Goal: Information Seeking & Learning: Check status

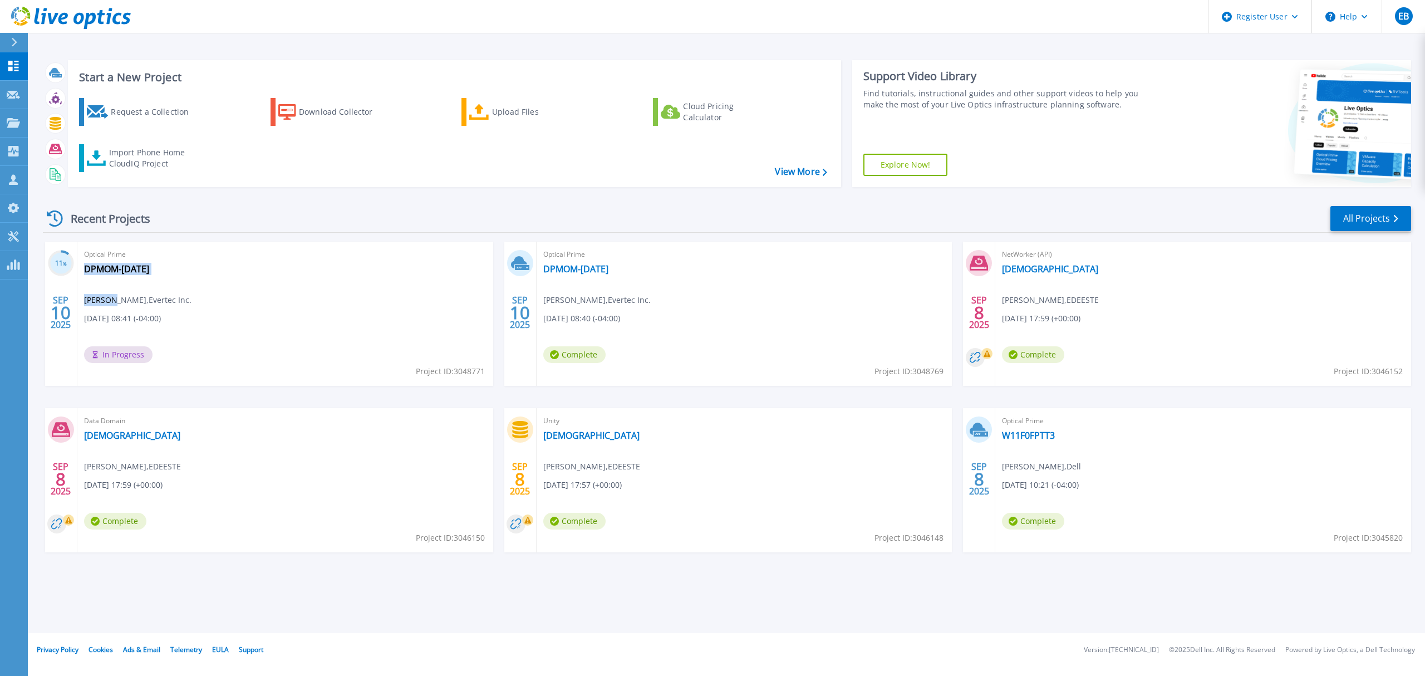
drag, startPoint x: 81, startPoint y: 299, endPoint x: 110, endPoint y: 299, distance: 29.0
click at [110, 299] on div "Optical Prime DPMOM-Sept-10-2025 Henry Pimentel Suárez , Evertec Inc. 09/10/202…" at bounding box center [285, 314] width 416 height 144
click at [141, 290] on div "Optical Prime DPMOM-Sept-10-2025 Henry Pimentel Suárez , Evertec Inc. 09/10/202…" at bounding box center [285, 314] width 416 height 144
drag, startPoint x: 143, startPoint y: 301, endPoint x: 85, endPoint y: 306, distance: 57.6
click at [85, 306] on span "Henry Pimentel Suárez , Evertec Inc." at bounding box center [137, 300] width 107 height 12
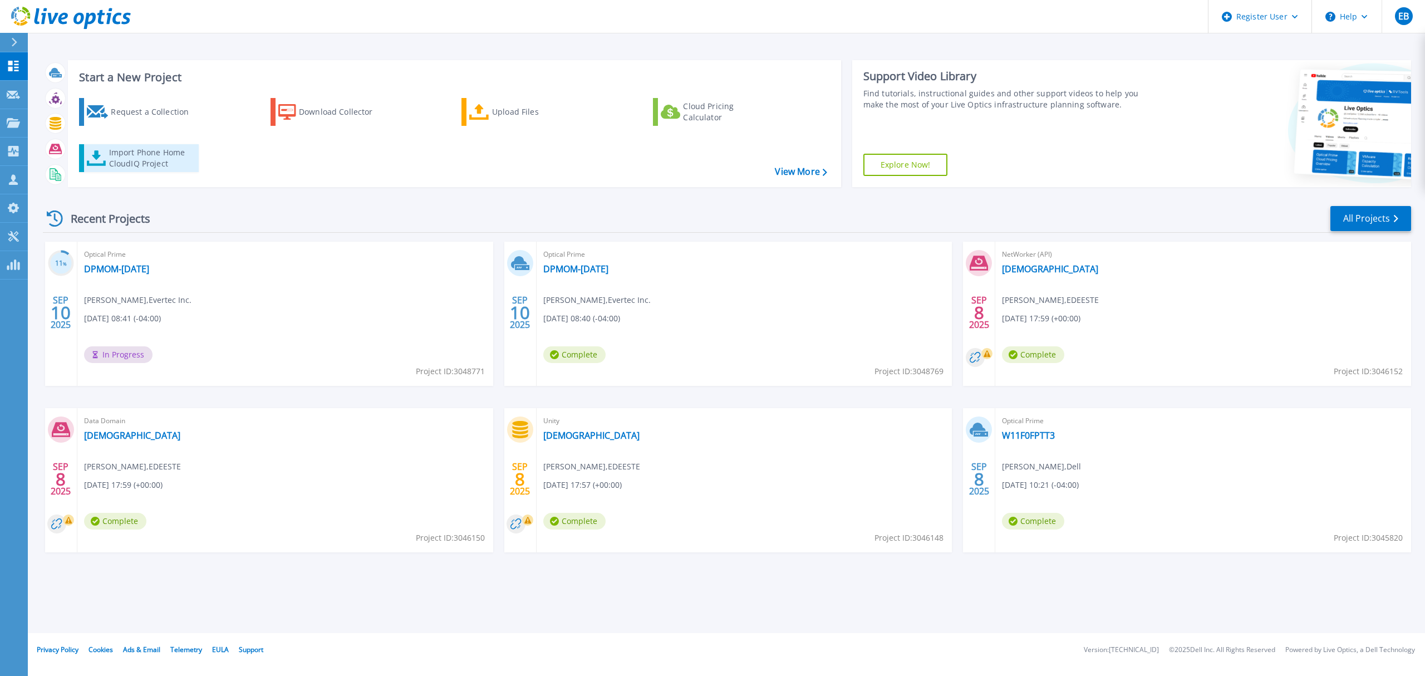
copy span "Henry Pimentel"
click at [51, 122] on p "Projects" at bounding box center [44, 123] width 30 height 29
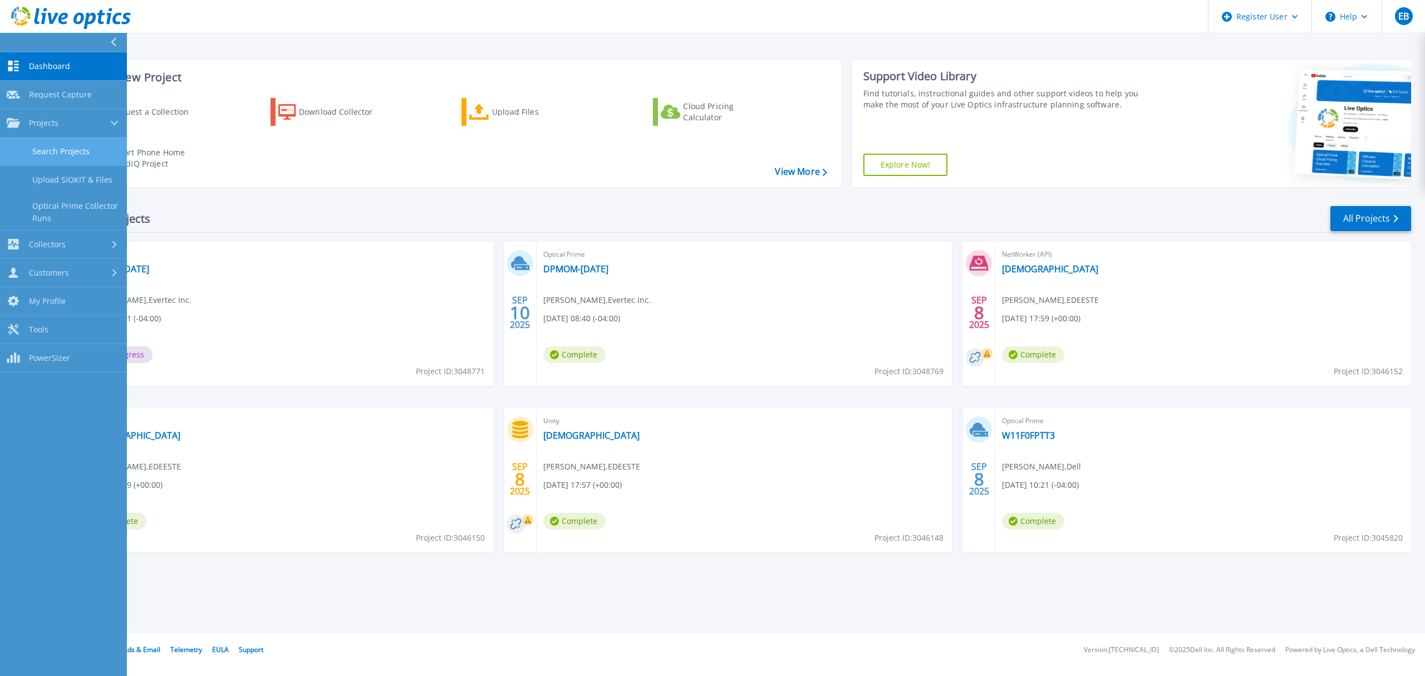
click at [81, 151] on link "Search Projects" at bounding box center [63, 151] width 127 height 28
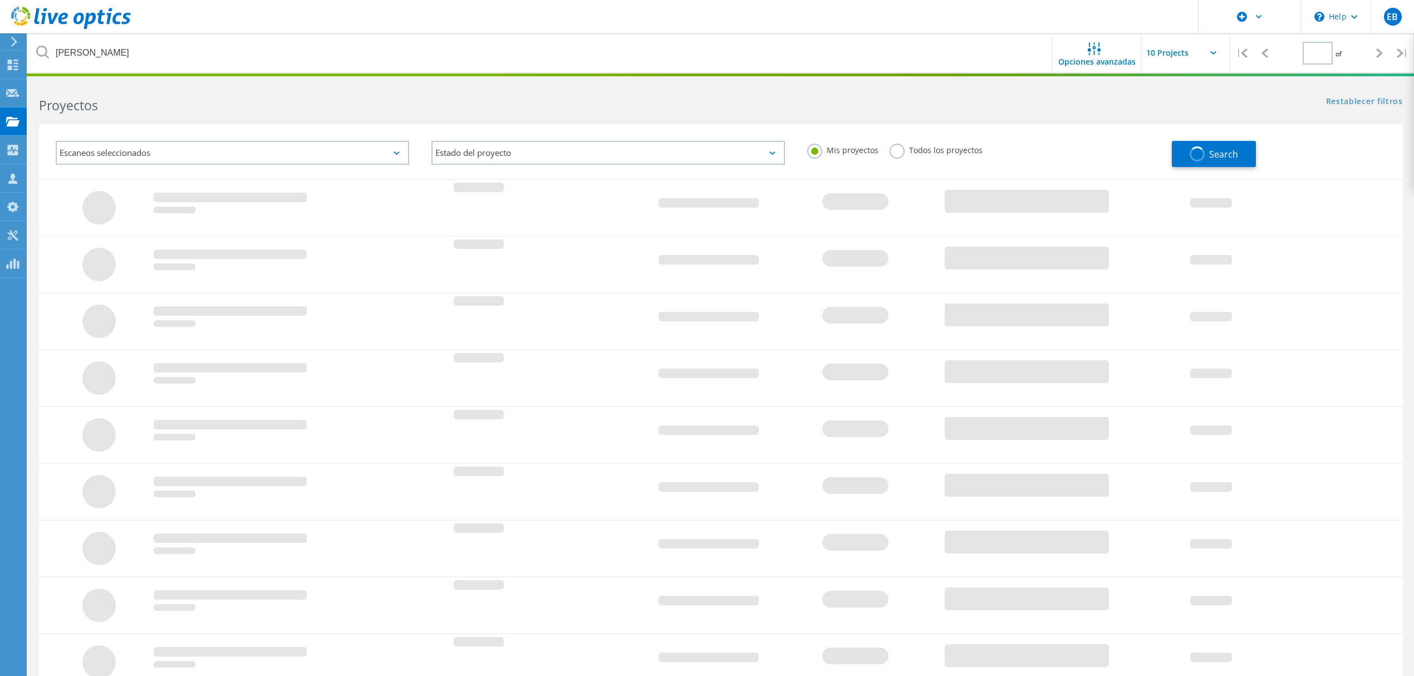
type input "1"
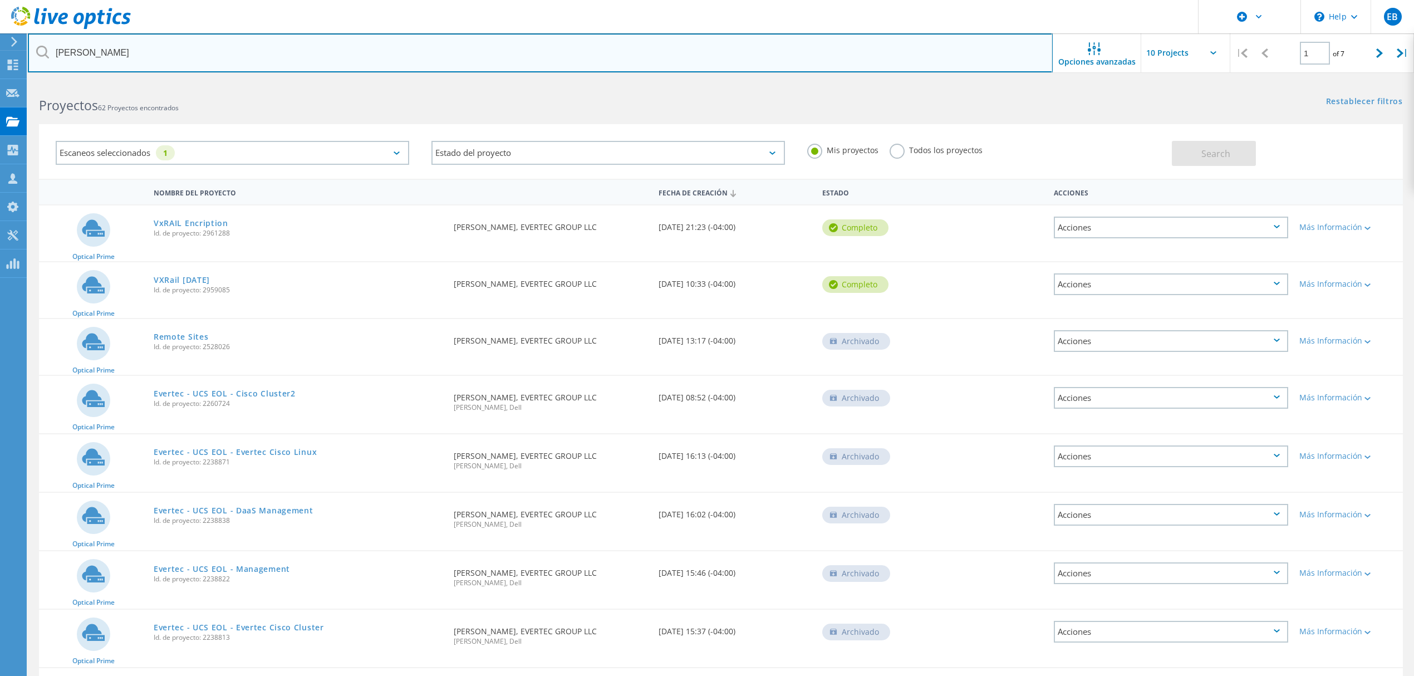
drag, startPoint x: 102, startPoint y: 56, endPoint x: -7, endPoint y: 52, distance: 109.2
click at [0, 52] on html "\n Help Explore Helpful Articles Contact Support EB Usuario de Dell Enlil Bauza…" at bounding box center [707, 414] width 1414 height 828
paste input "Henry Pimentel"
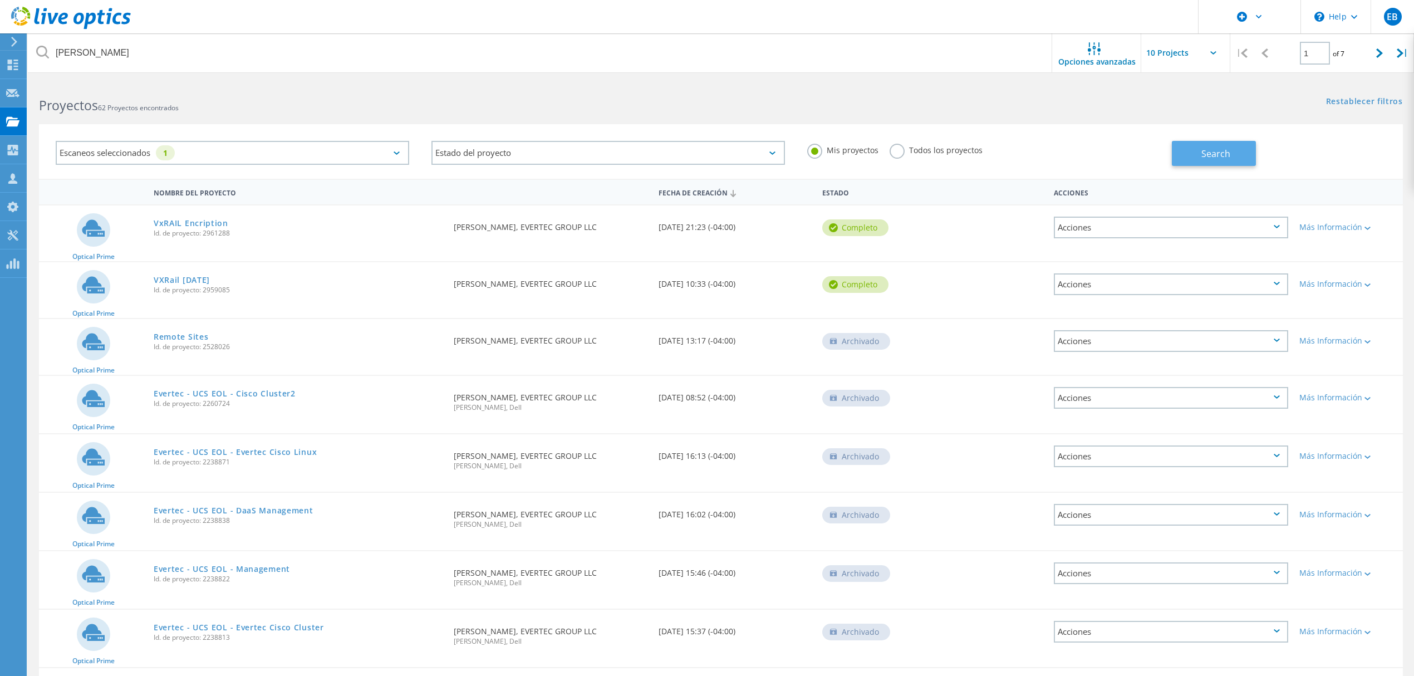
click at [1225, 154] on span "Search" at bounding box center [1215, 154] width 29 height 12
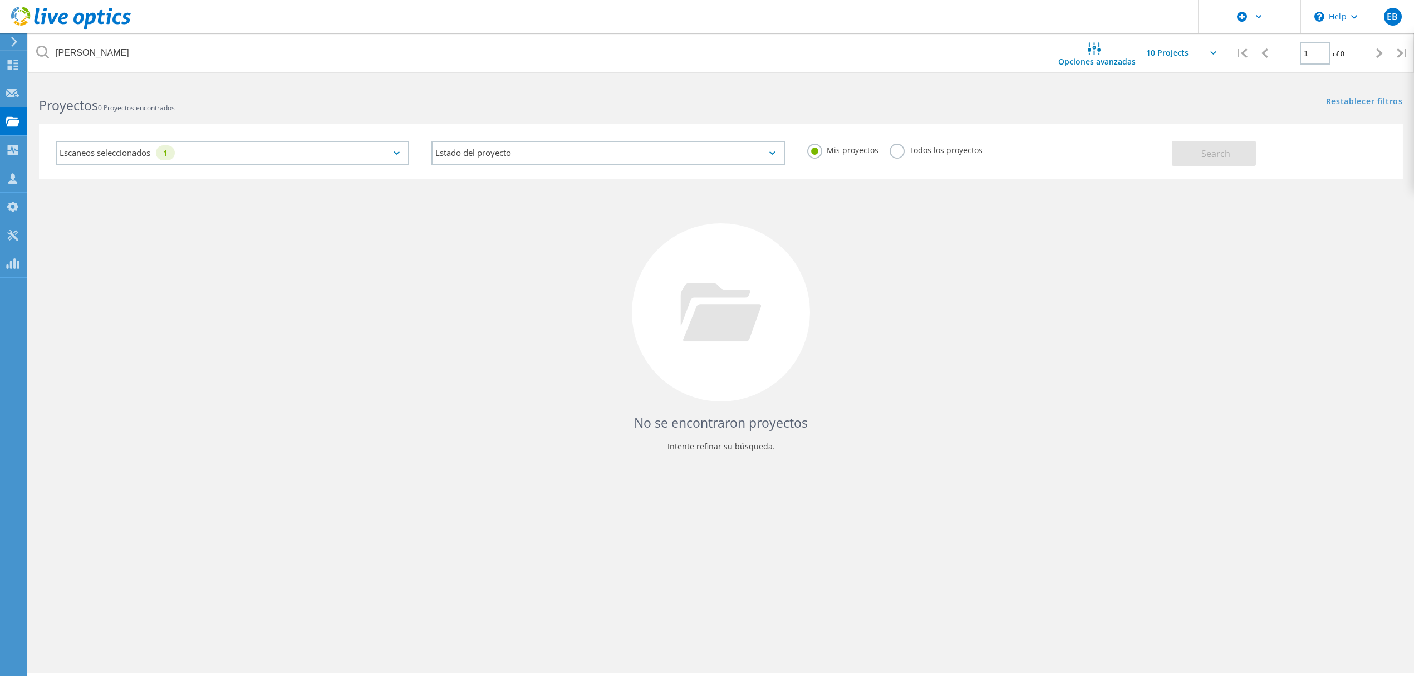
click at [894, 153] on label "Todos los proyectos" at bounding box center [936, 149] width 93 height 11
click at [0, 0] on input "Todos los proyectos" at bounding box center [0, 0] width 0 height 0
click at [1209, 152] on span "Search" at bounding box center [1215, 154] width 29 height 12
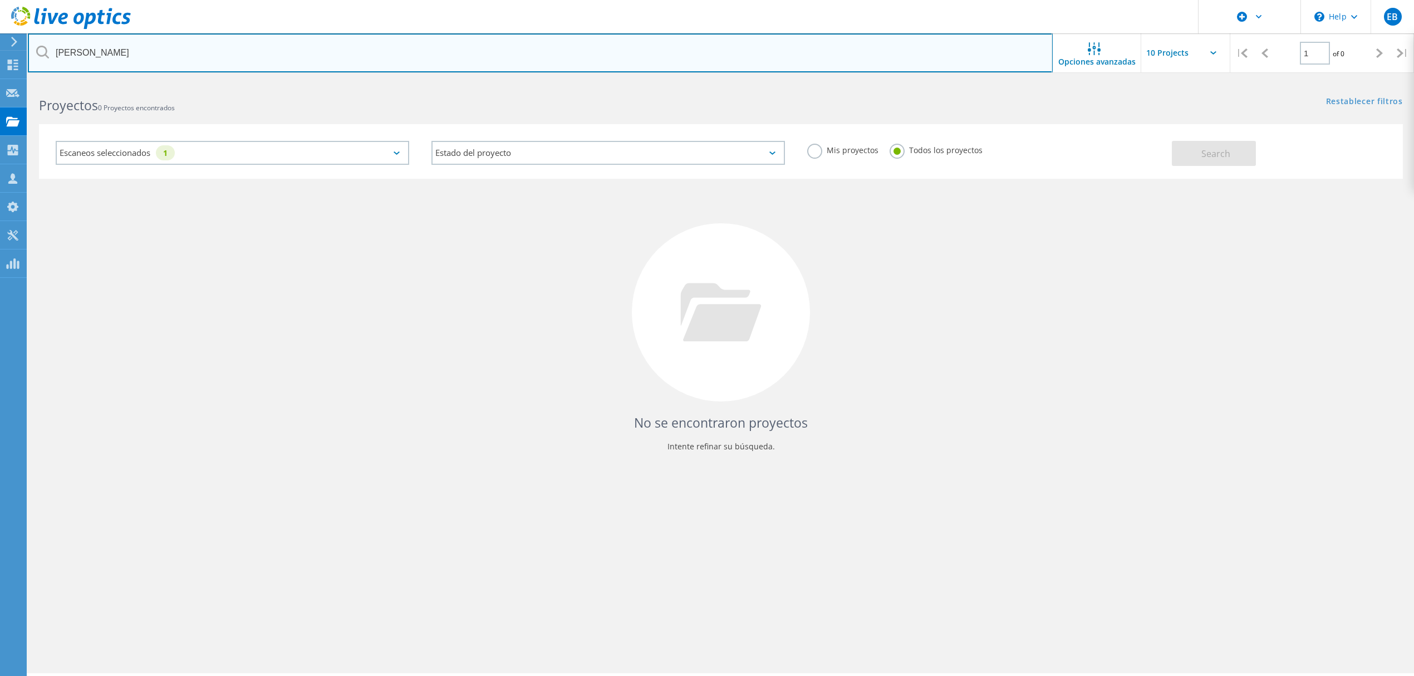
click at [150, 58] on input "Henry Pimentel" at bounding box center [540, 52] width 1025 height 39
click at [154, 55] on input "[PERSON_NAME]" at bounding box center [540, 52] width 1025 height 39
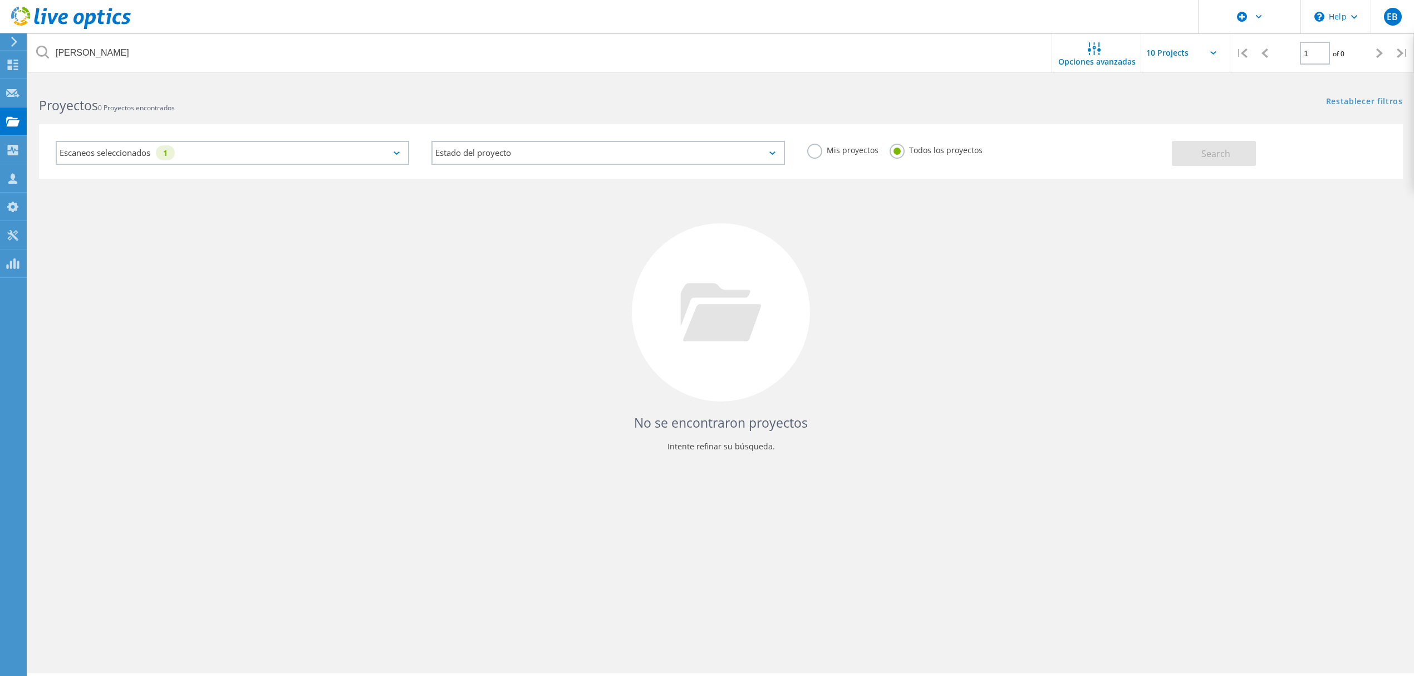
click at [1029, 357] on div "No se encontraron proyectos Intente refinar su búsqueda." at bounding box center [721, 323] width 1364 height 288
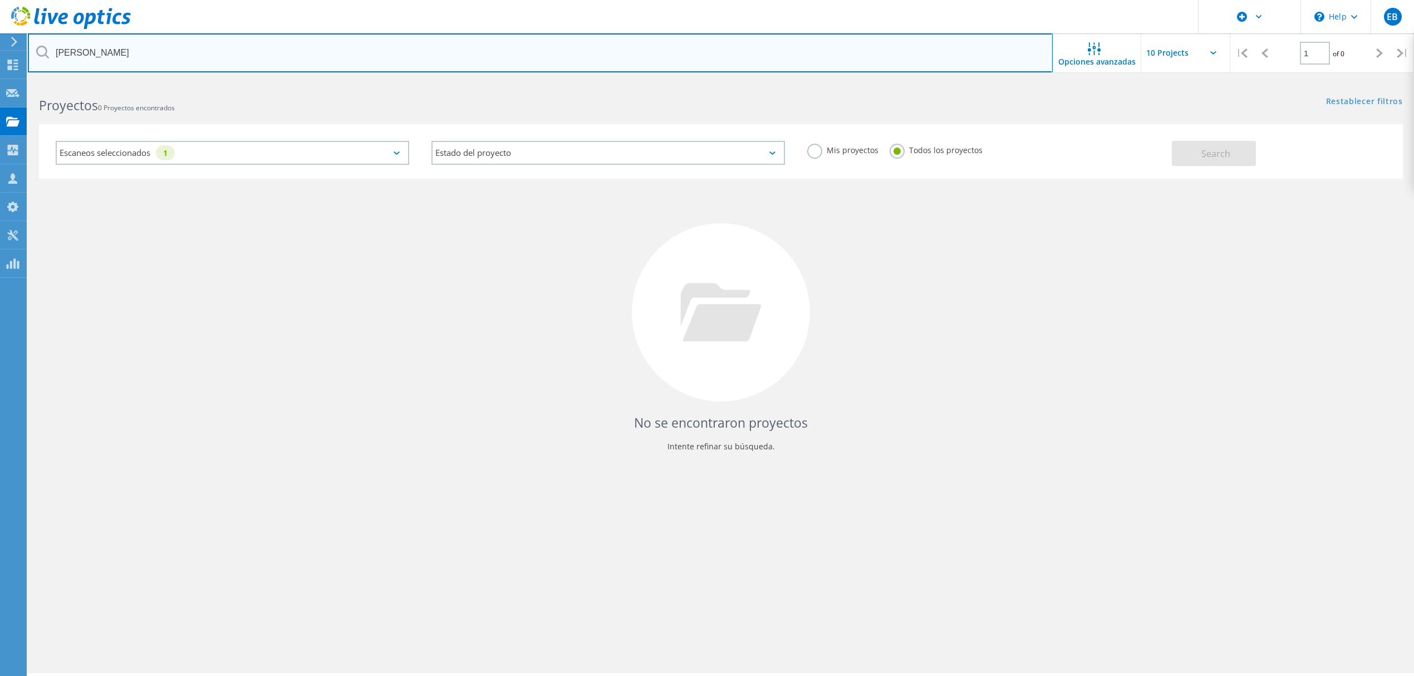
drag, startPoint x: 144, startPoint y: 52, endPoint x: 21, endPoint y: 49, distance: 122.5
click at [21, 81] on div "\n Help Explore Helpful Articles Contact Support EB Usuario de Dell Enlil Bauza…" at bounding box center [707, 394] width 1414 height 626
drag, startPoint x: 132, startPoint y: 50, endPoint x: -46, endPoint y: 56, distance: 177.7
click at [0, 56] on html "\n Help Explore Helpful Articles Contact Support EB Usuario de Dell Enlil Bauza…" at bounding box center [707, 353] width 1414 height 706
paste input "3041519"
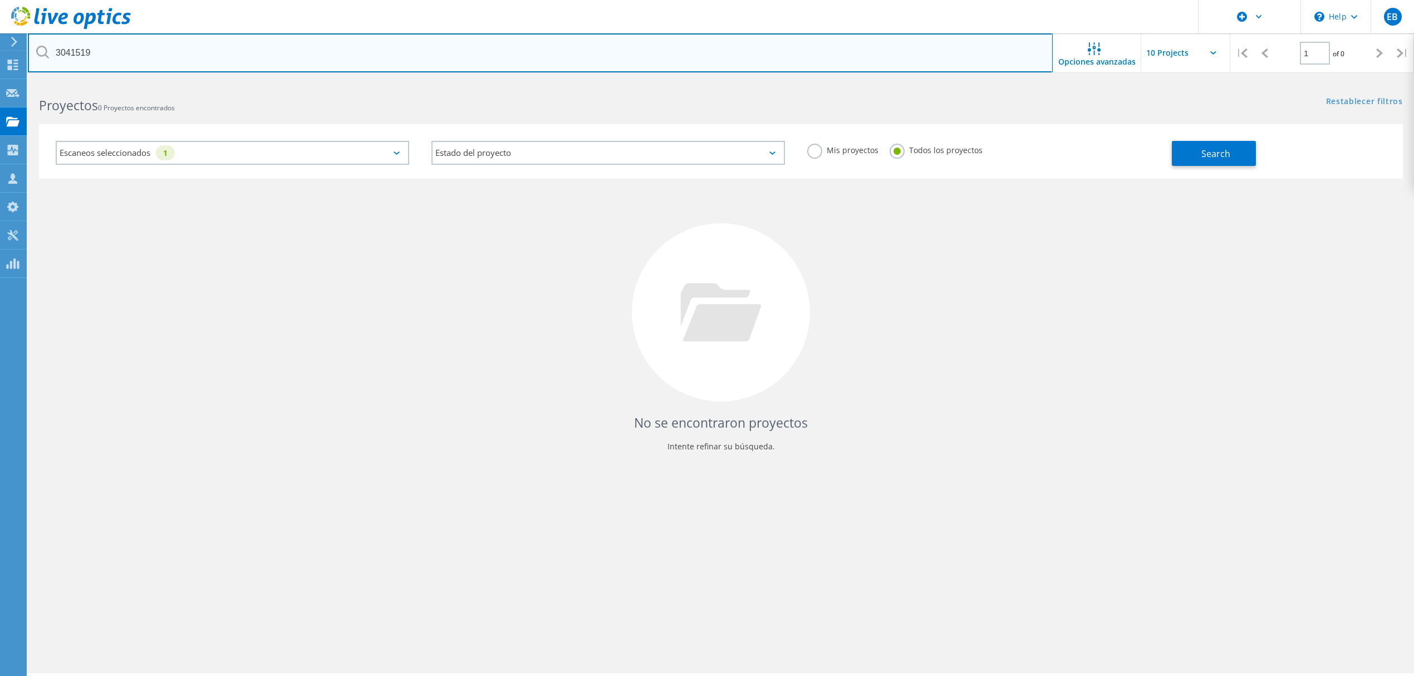
type input "3041519"
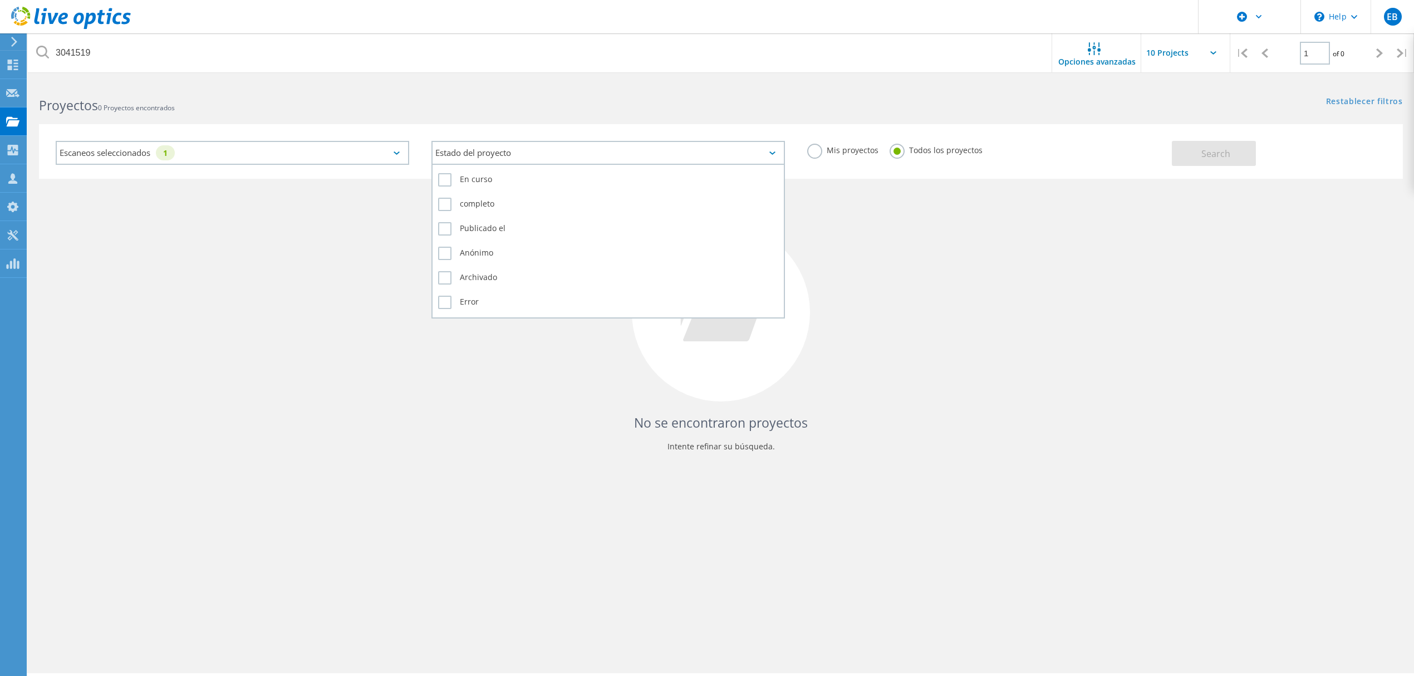
click at [745, 154] on div "Estado del proyecto" at bounding box center [607, 153] width 353 height 24
click at [444, 174] on label "En curso" at bounding box center [608, 179] width 340 height 13
click at [0, 0] on input "En curso" at bounding box center [0, 0] width 0 height 0
drag, startPoint x: 443, startPoint y: 177, endPoint x: 442, endPoint y: 195, distance: 17.8
click at [443, 178] on label "En curso" at bounding box center [608, 179] width 340 height 13
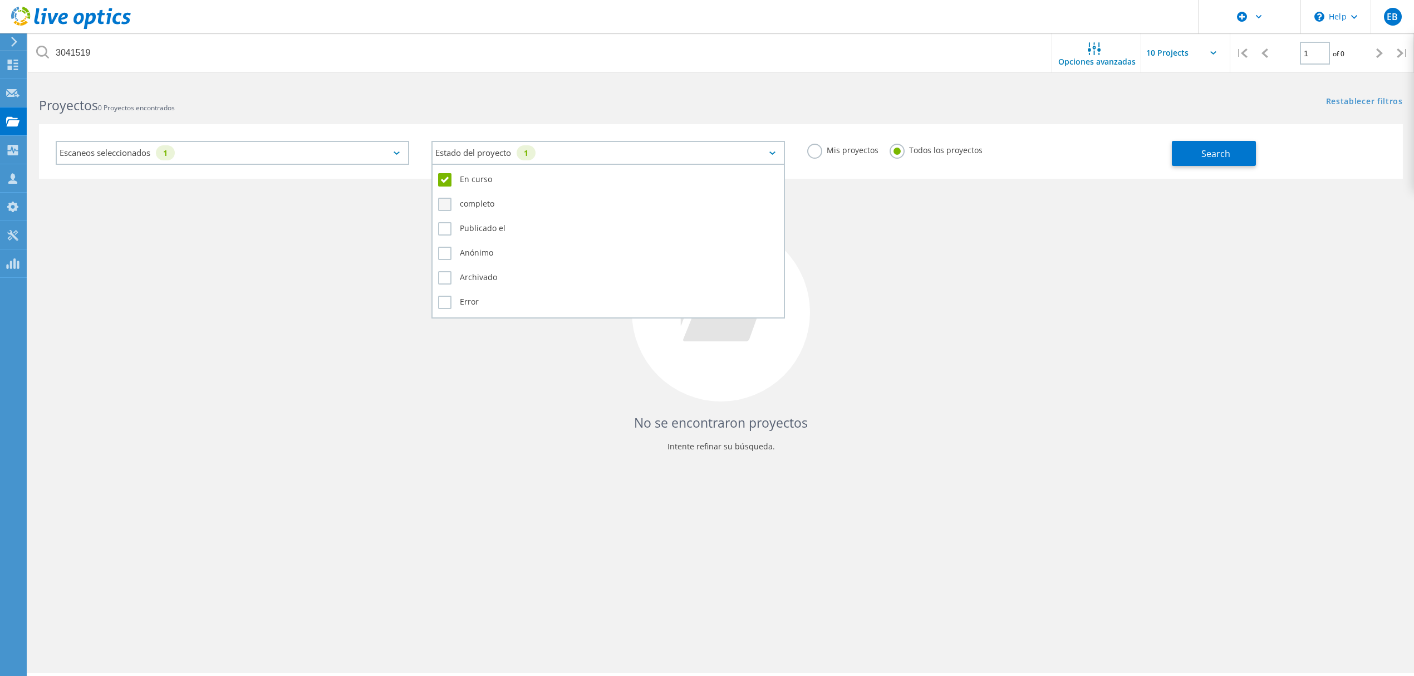
click at [0, 0] on input "En curso" at bounding box center [0, 0] width 0 height 0
click at [443, 202] on label "completo" at bounding box center [608, 204] width 340 height 13
click at [0, 0] on input "completo" at bounding box center [0, 0] width 0 height 0
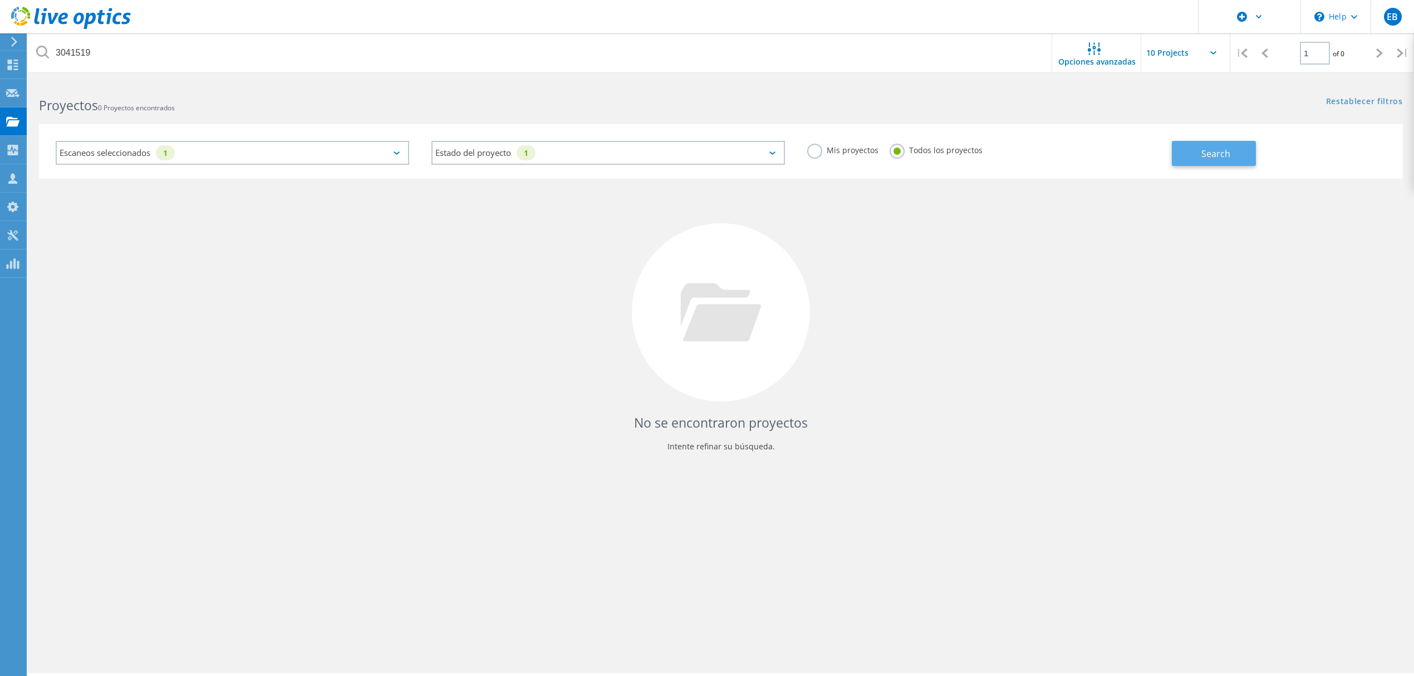
click at [1210, 148] on span "Search" at bounding box center [1215, 154] width 29 height 12
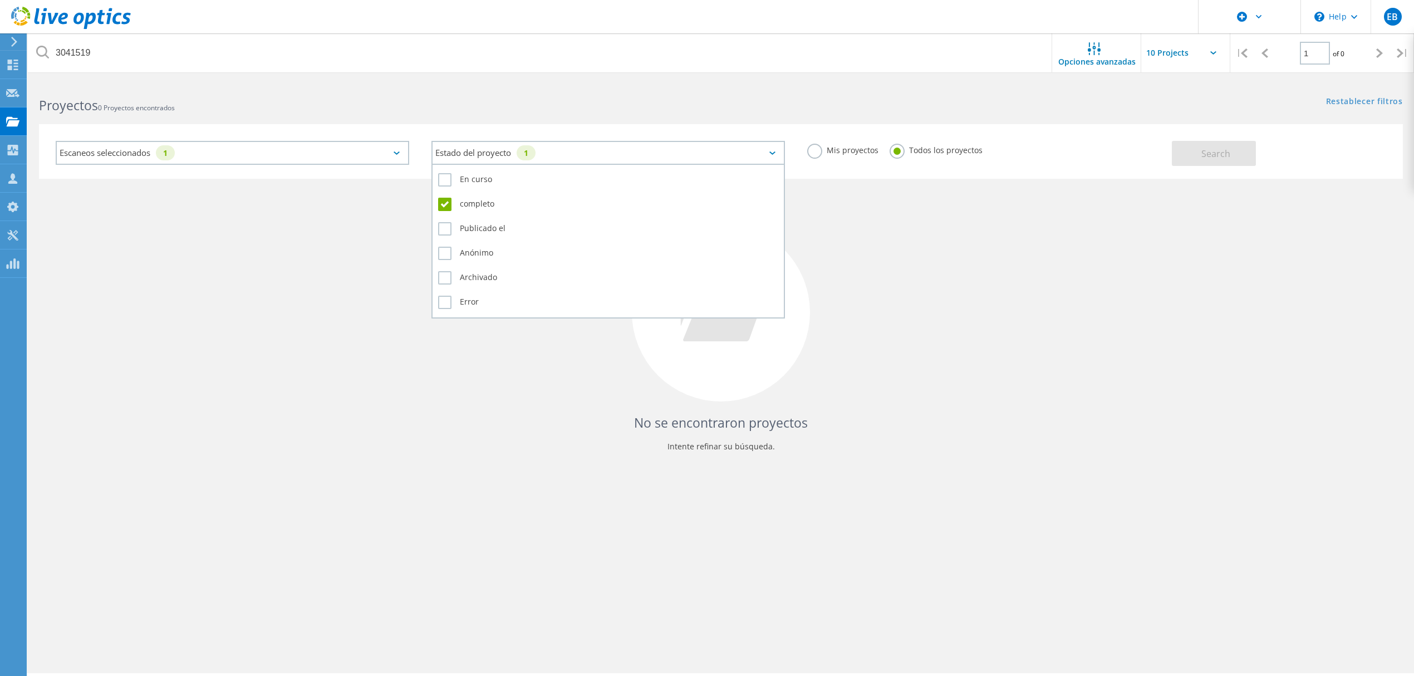
click at [691, 150] on div "Estado del proyecto 1" at bounding box center [607, 153] width 353 height 24
click at [490, 225] on label "Publicado el" at bounding box center [608, 228] width 340 height 13
click at [0, 0] on input "Publicado el" at bounding box center [0, 0] width 0 height 0
click at [458, 222] on label "Publicado el" at bounding box center [608, 228] width 340 height 13
click at [0, 0] on input "Publicado el" at bounding box center [0, 0] width 0 height 0
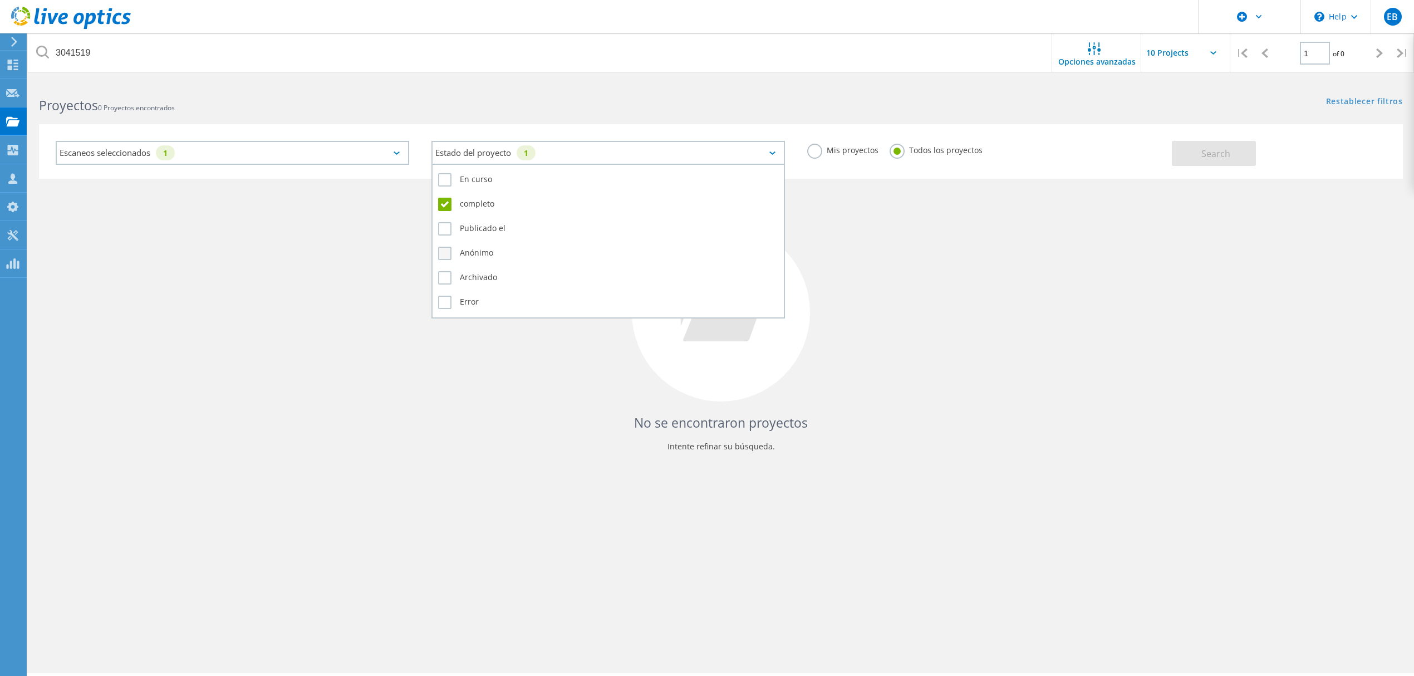
click at [465, 249] on label "Anónimo" at bounding box center [608, 253] width 340 height 13
click at [0, 0] on input "Anónimo" at bounding box center [0, 0] width 0 height 0
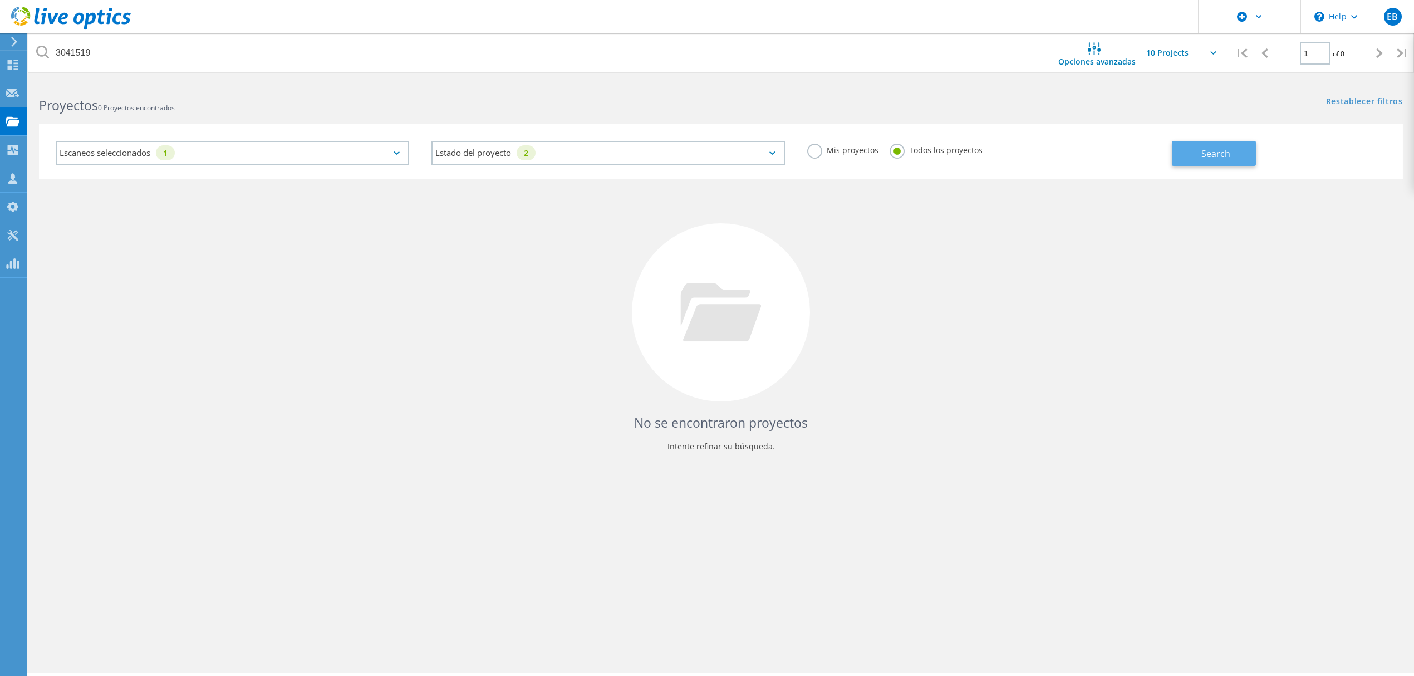
click at [1216, 160] on button "Search" at bounding box center [1214, 153] width 84 height 25
click at [383, 148] on div "Escaneos seleccionados 1" at bounding box center [232, 153] width 353 height 24
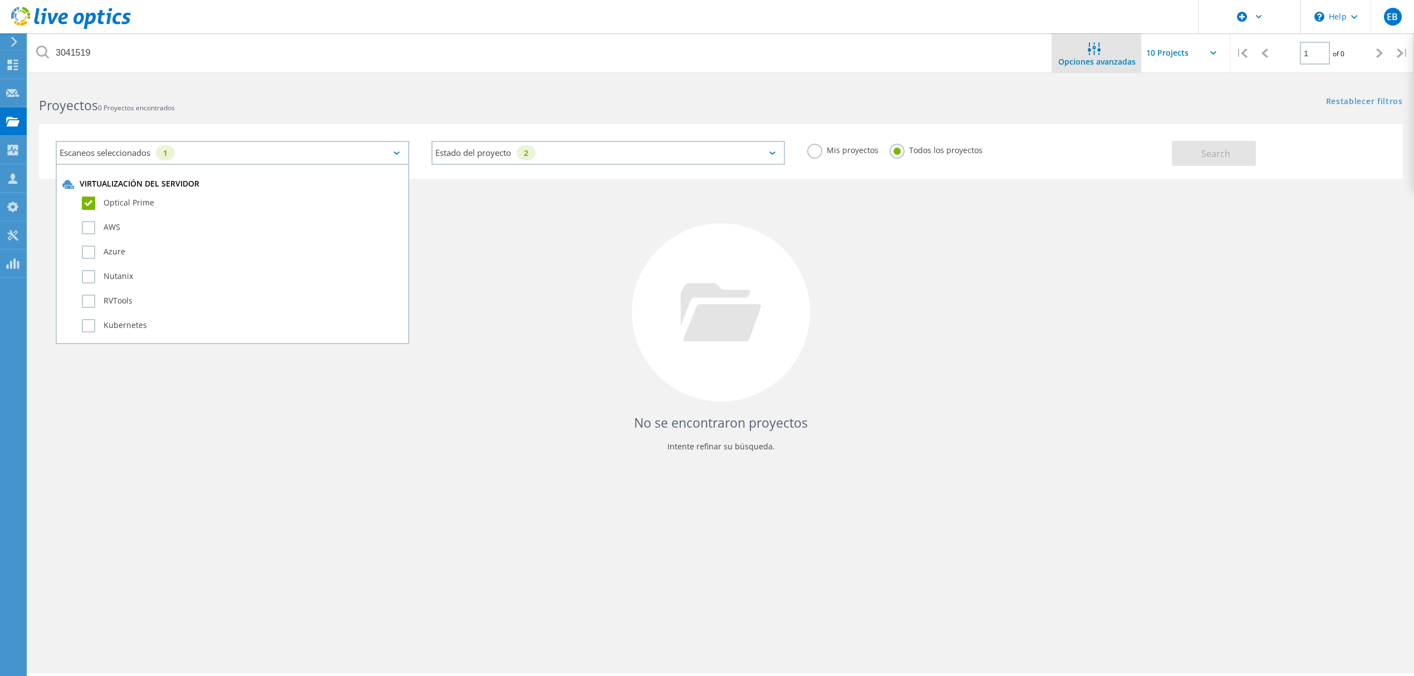
click at [1102, 58] on span "Opciones avanzadas" at bounding box center [1096, 62] width 77 height 8
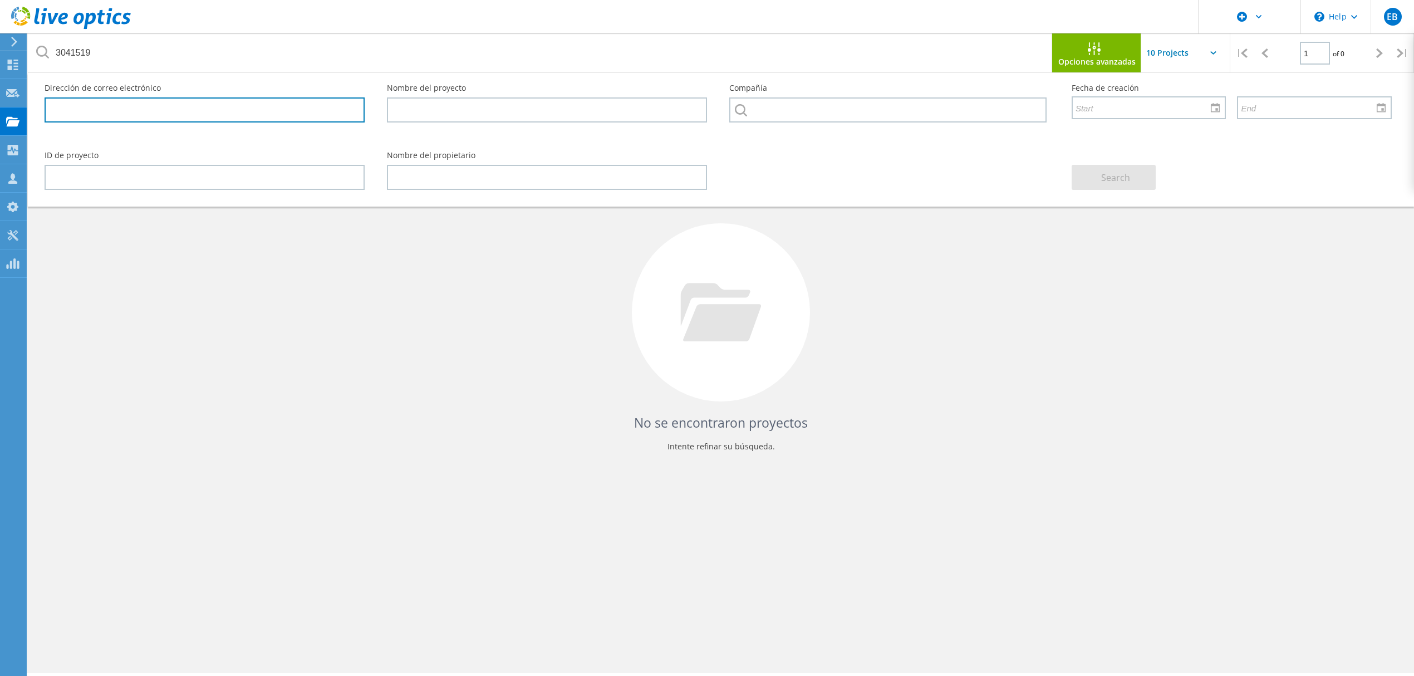
click at [203, 105] on input "text" at bounding box center [205, 109] width 320 height 25
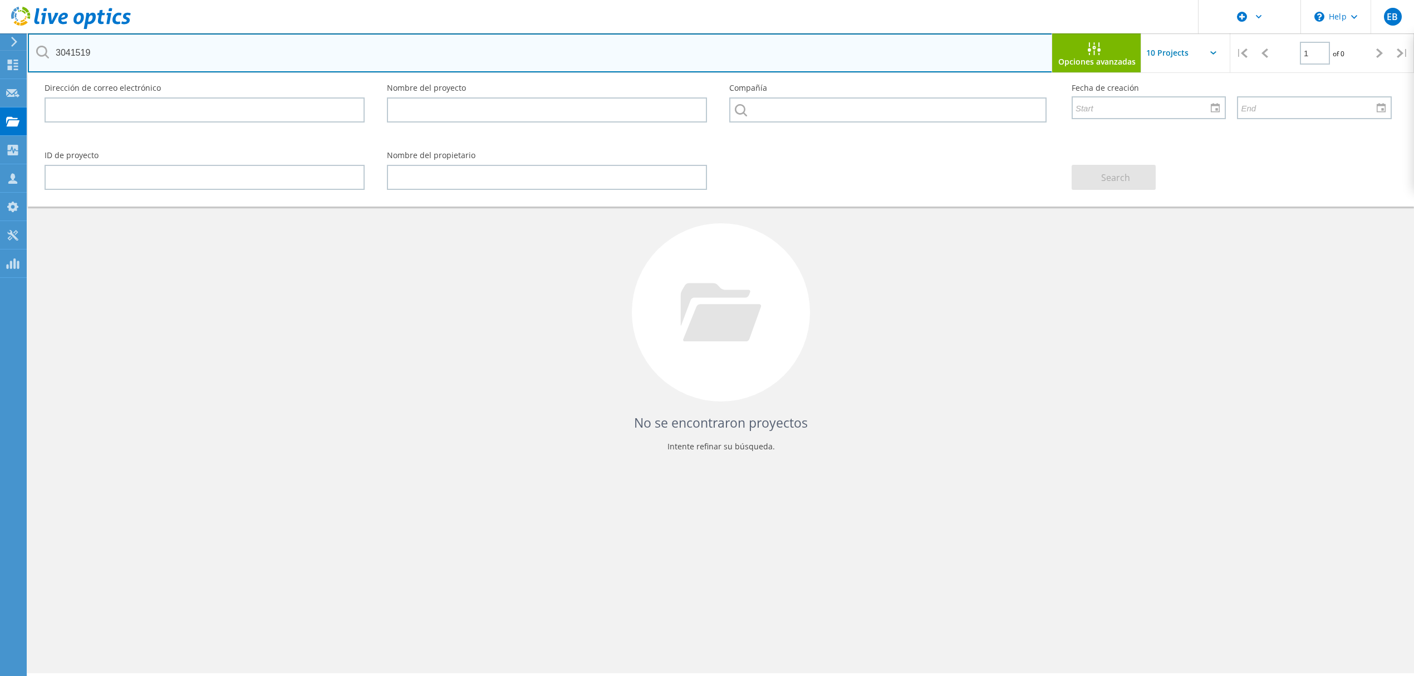
drag, startPoint x: 123, startPoint y: 48, endPoint x: -39, endPoint y: 41, distance: 162.2
click at [0, 41] on html "\n Help Explore Helpful Articles Contact Support EB Usuario de Dell Enlil Bauza…" at bounding box center [707, 353] width 1414 height 706
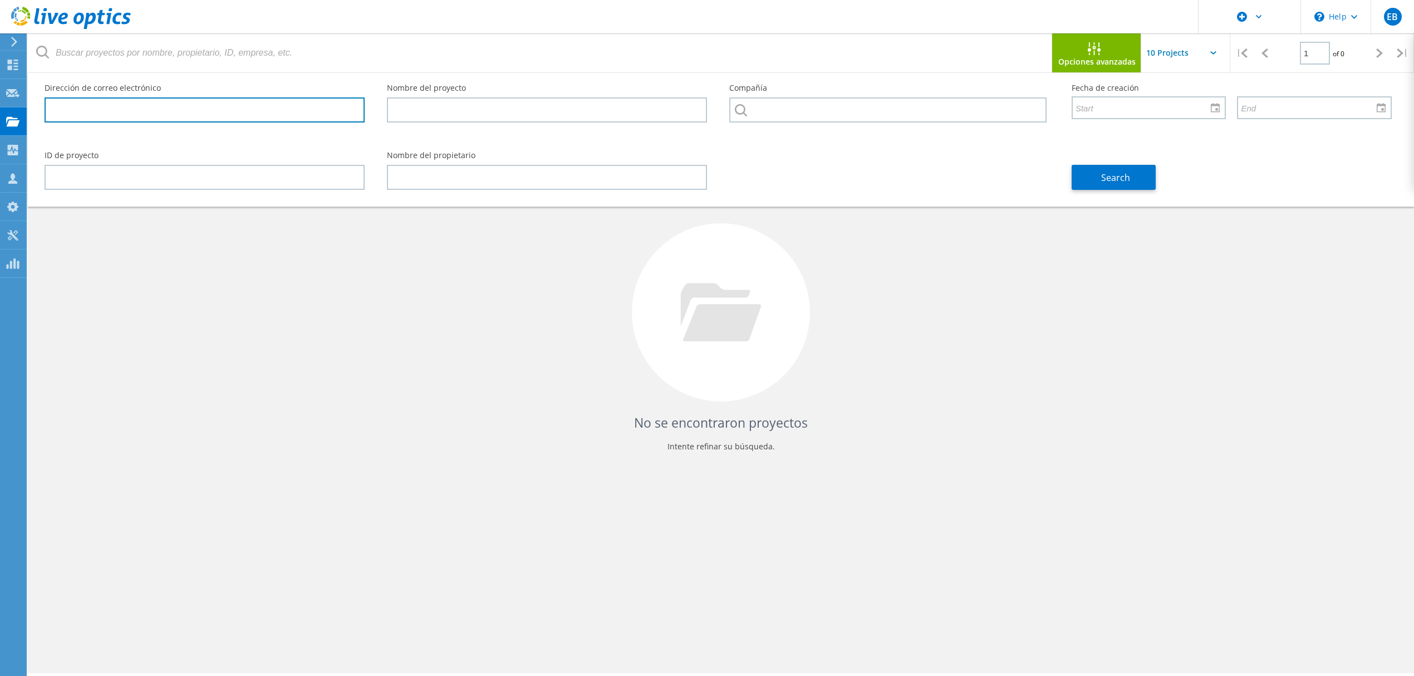
click at [129, 114] on input "text" at bounding box center [205, 109] width 320 height 25
paste input "3041519"
drag, startPoint x: 154, startPoint y: 112, endPoint x: 19, endPoint y: 101, distance: 135.7
click at [19, 101] on div "\n Help Explore Helpful Articles Contact Support EB Usuario de Dell Enlil Bauza…" at bounding box center [707, 394] width 1414 height 626
drag, startPoint x: 136, startPoint y: 112, endPoint x: 28, endPoint y: 104, distance: 108.9
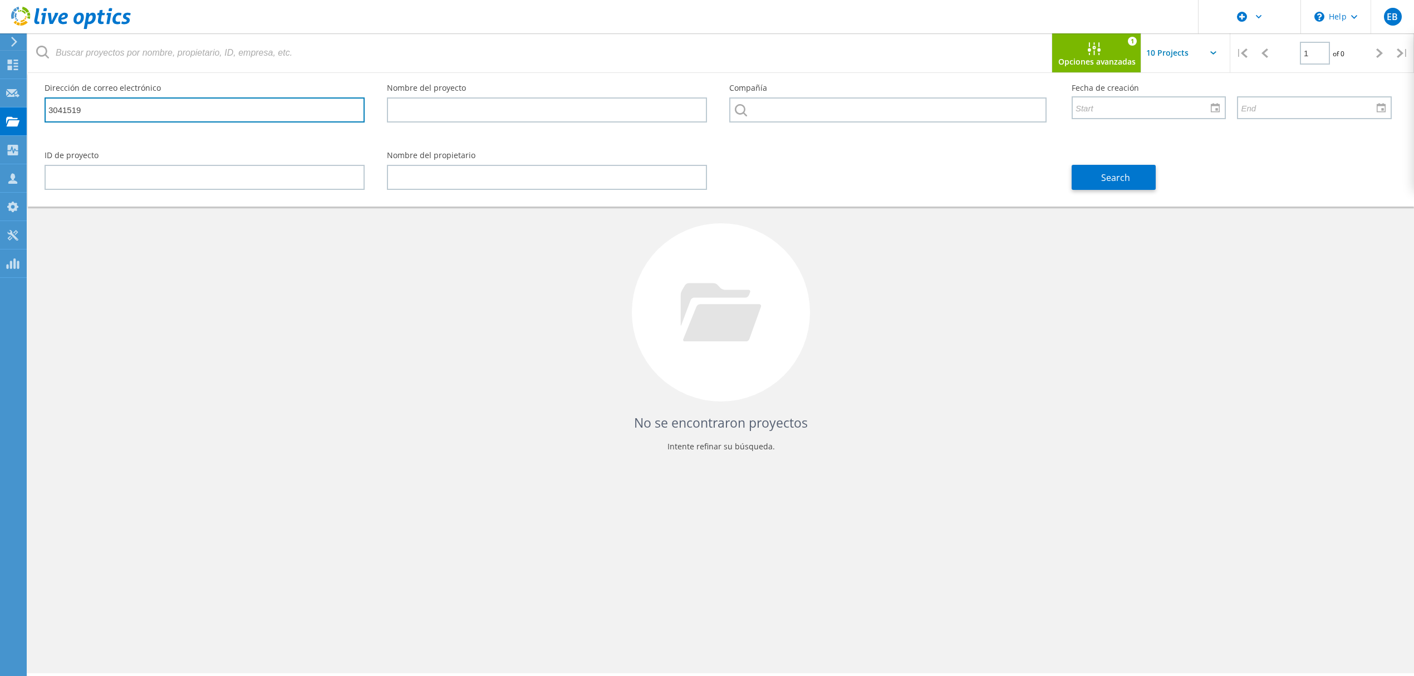
click at [28, 104] on div "Dirección de correo electrónico 3041519 Nombre del proyecto Compañía Fecha de c…" at bounding box center [721, 140] width 1386 height 134
paste input "henry.pimentel@evertecinc.com"
type input "henry.pimentel@evertecinc.com"
click at [1136, 172] on button "Search" at bounding box center [1114, 177] width 84 height 25
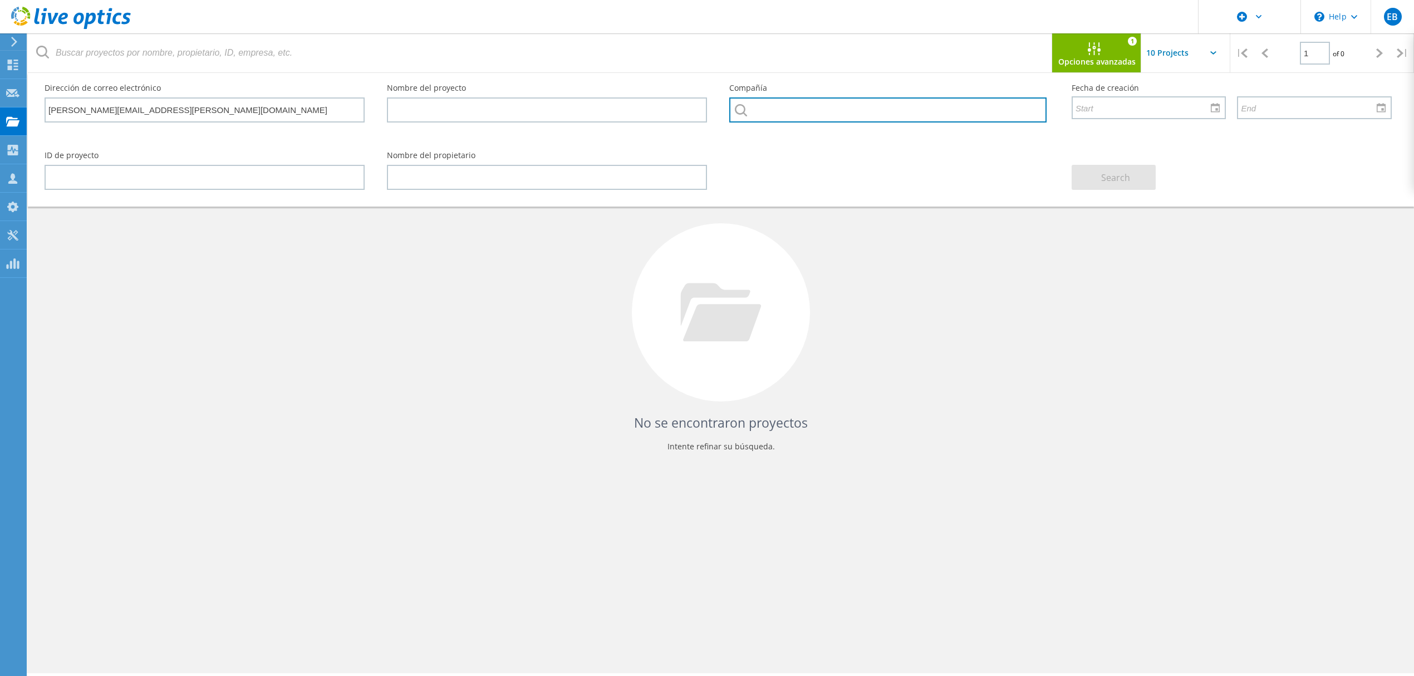
click at [775, 101] on input "text" at bounding box center [887, 109] width 317 height 25
type input "Evertec"
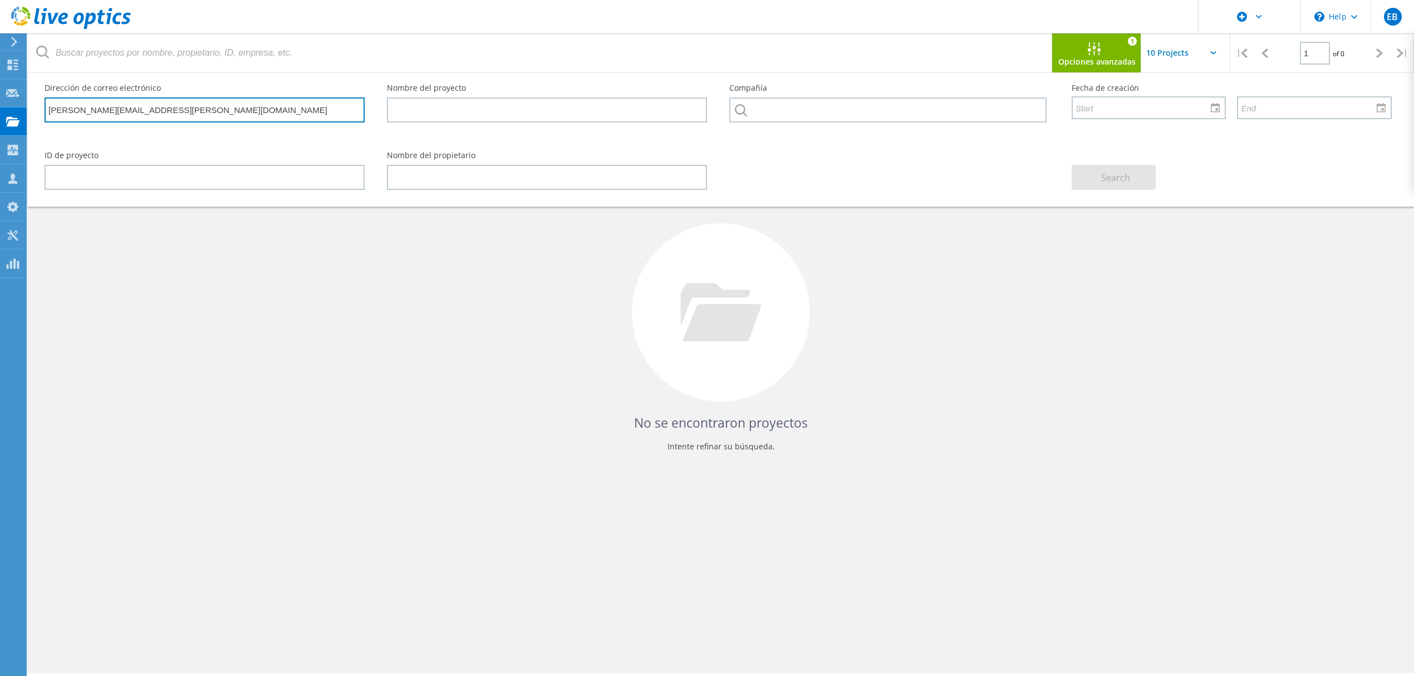
drag, startPoint x: 197, startPoint y: 105, endPoint x: -3, endPoint y: 101, distance: 199.9
click at [0, 101] on html "\n Help Explore Helpful Articles Contact Support EB Usuario de Dell Enlil Bauza…" at bounding box center [707, 353] width 1414 height 706
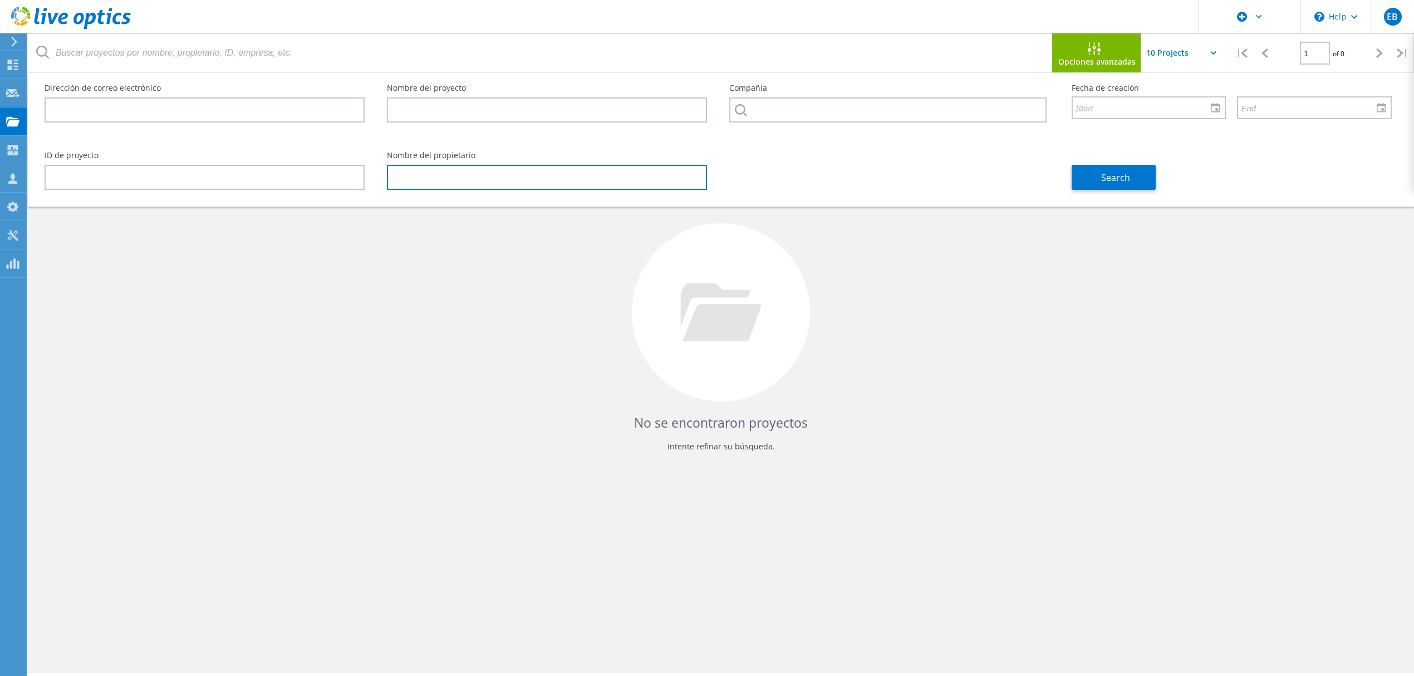
click at [453, 183] on input "text" at bounding box center [547, 177] width 320 height 25
type input "[PERSON_NAME]"
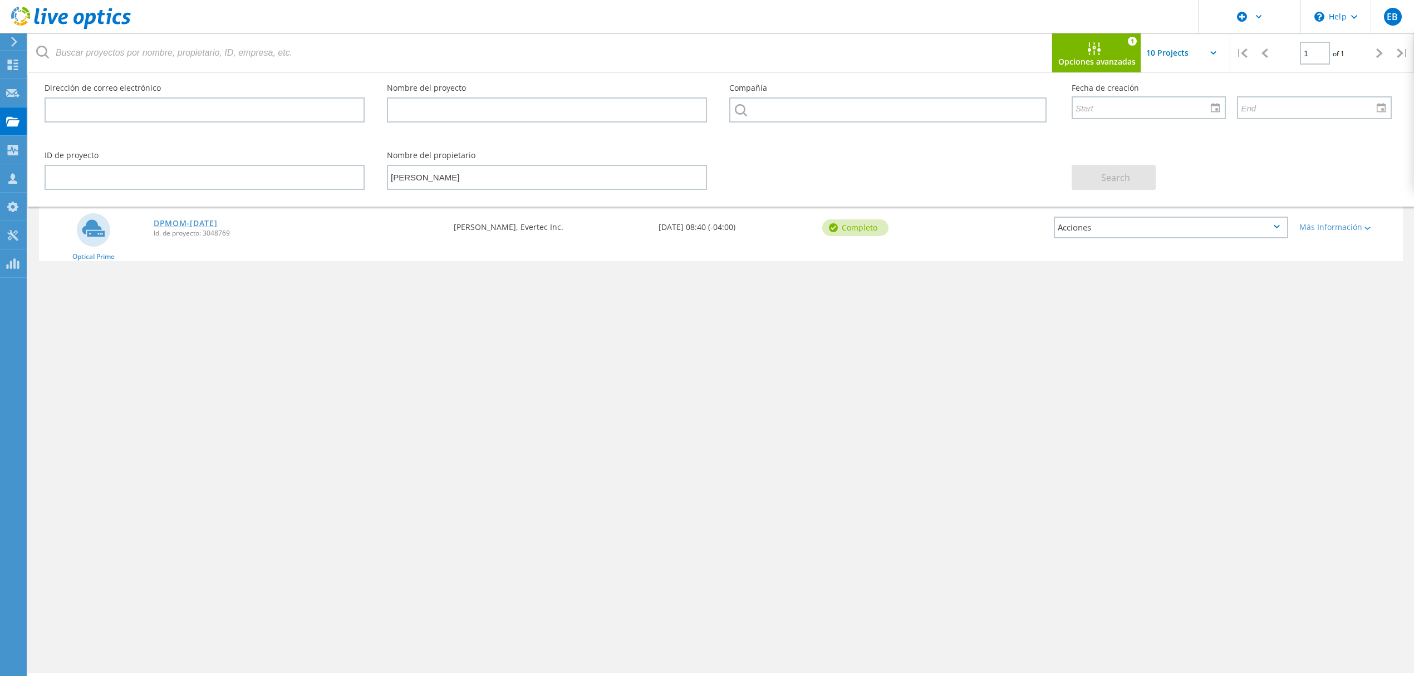
click at [199, 220] on link "DPMOM-[DATE]" at bounding box center [185, 223] width 63 height 8
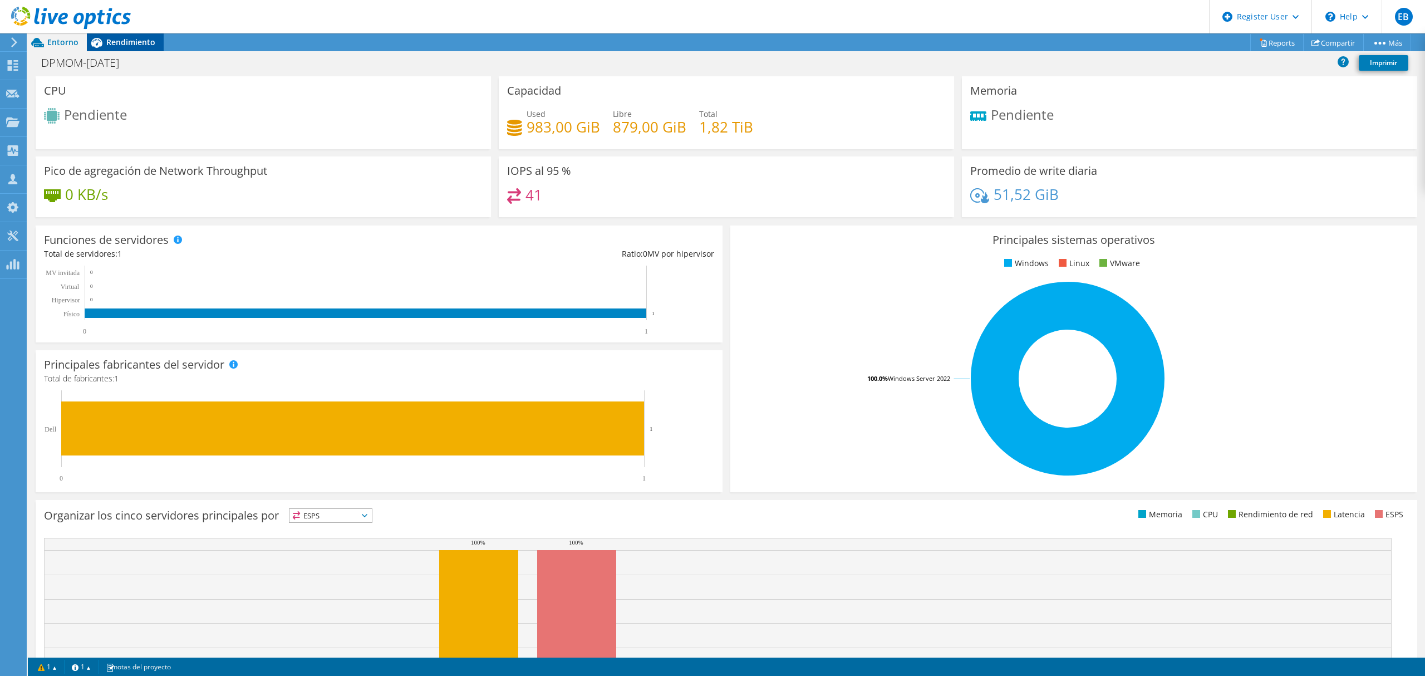
click at [107, 39] on span "Rendimiento" at bounding box center [130, 42] width 49 height 11
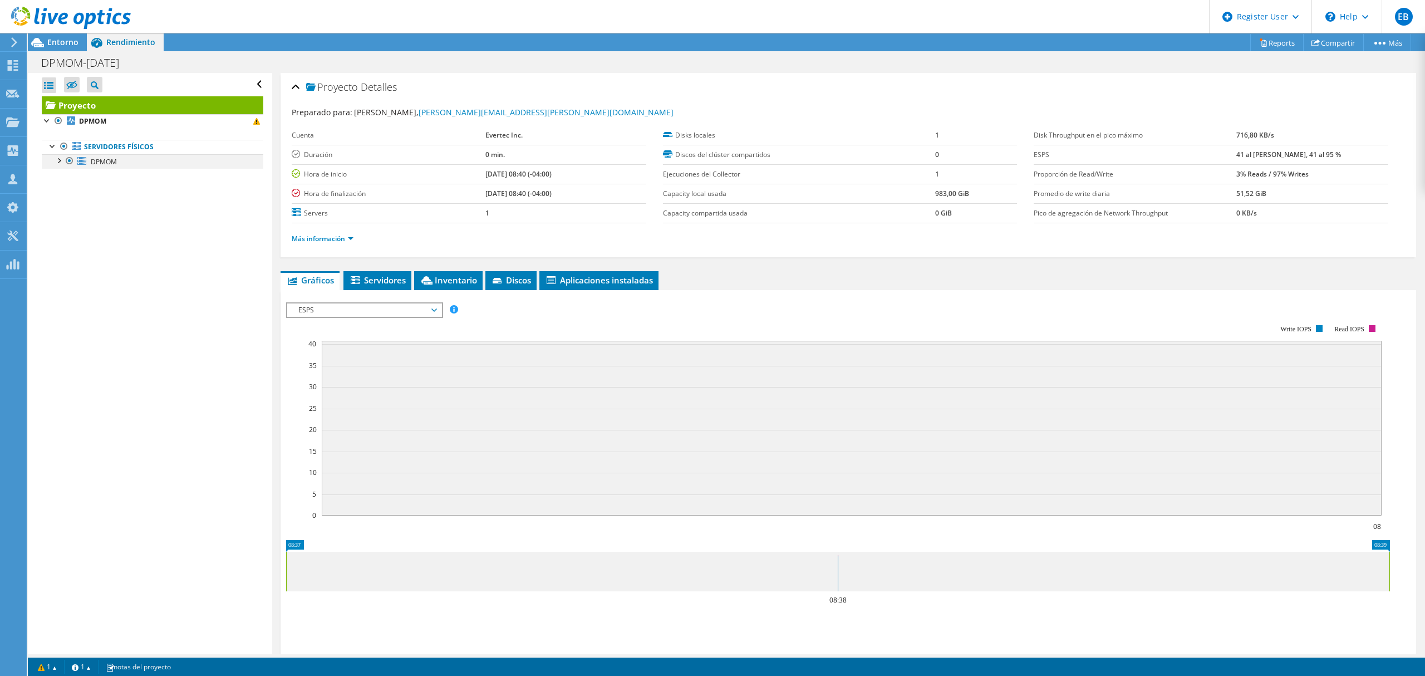
click at [58, 163] on div at bounding box center [58, 159] width 11 height 11
click at [66, 52] on div "DPMOM-Sept-10-2025 Imprimir" at bounding box center [726, 62] width 1397 height 21
click at [62, 37] on div at bounding box center [65, 18] width 131 height 37
click at [59, 38] on span "Entorno" at bounding box center [62, 42] width 31 height 11
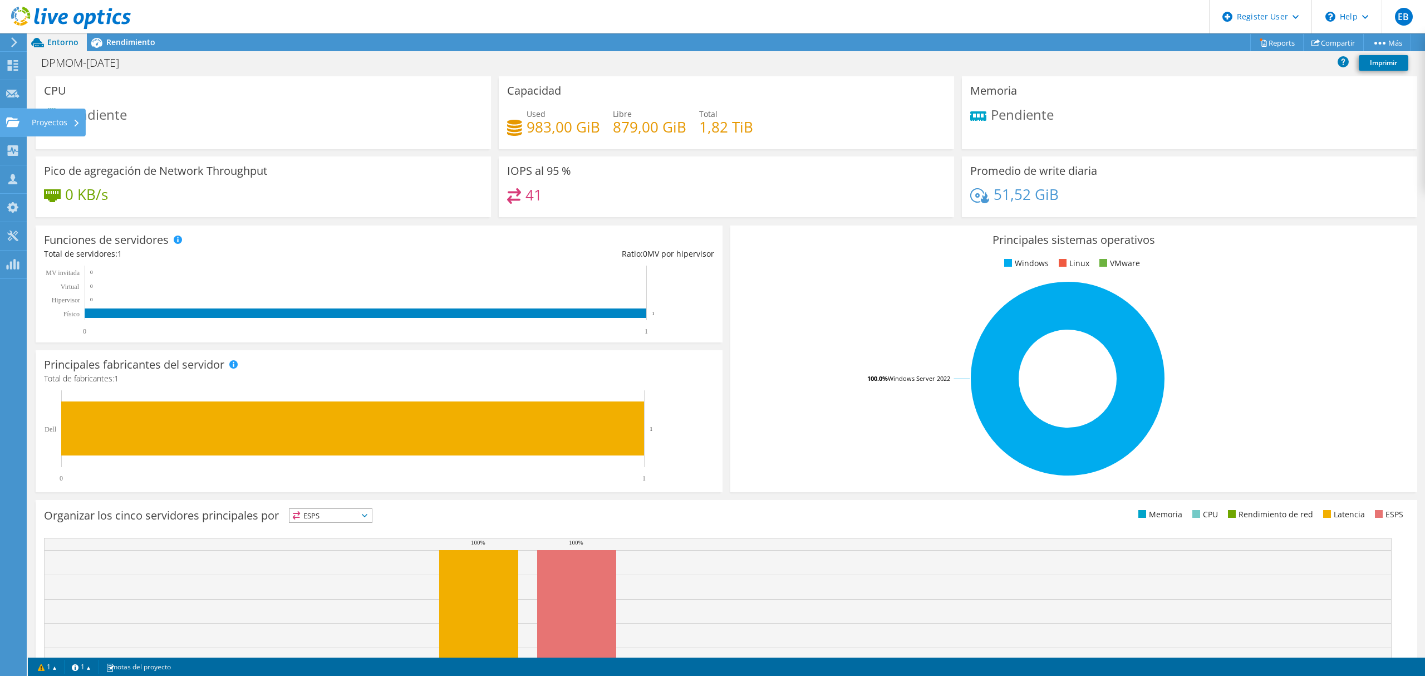
click at [51, 122] on div "Proyectos" at bounding box center [56, 123] width 60 height 28
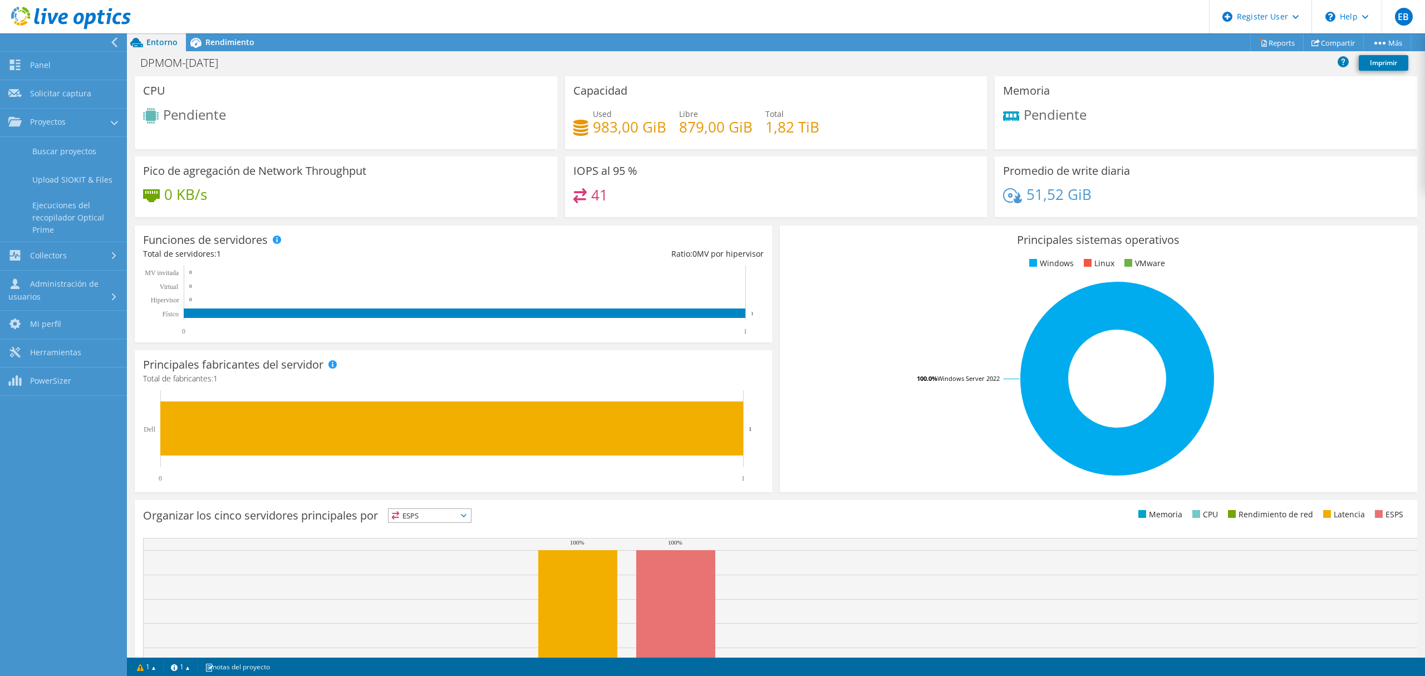
click at [1001, 579] on rect at bounding box center [817, 605] width 1348 height 134
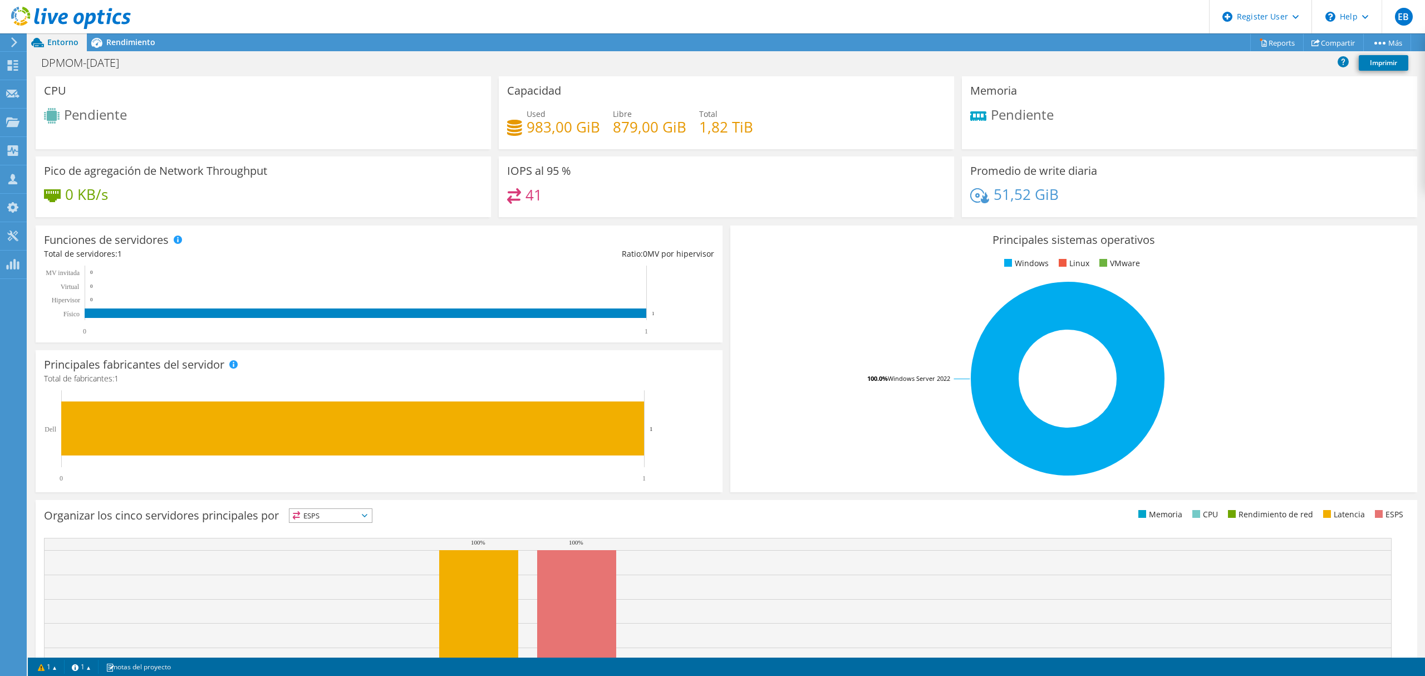
click at [130, 36] on div at bounding box center [65, 18] width 131 height 37
click at [132, 41] on span "Rendimiento" at bounding box center [130, 42] width 49 height 11
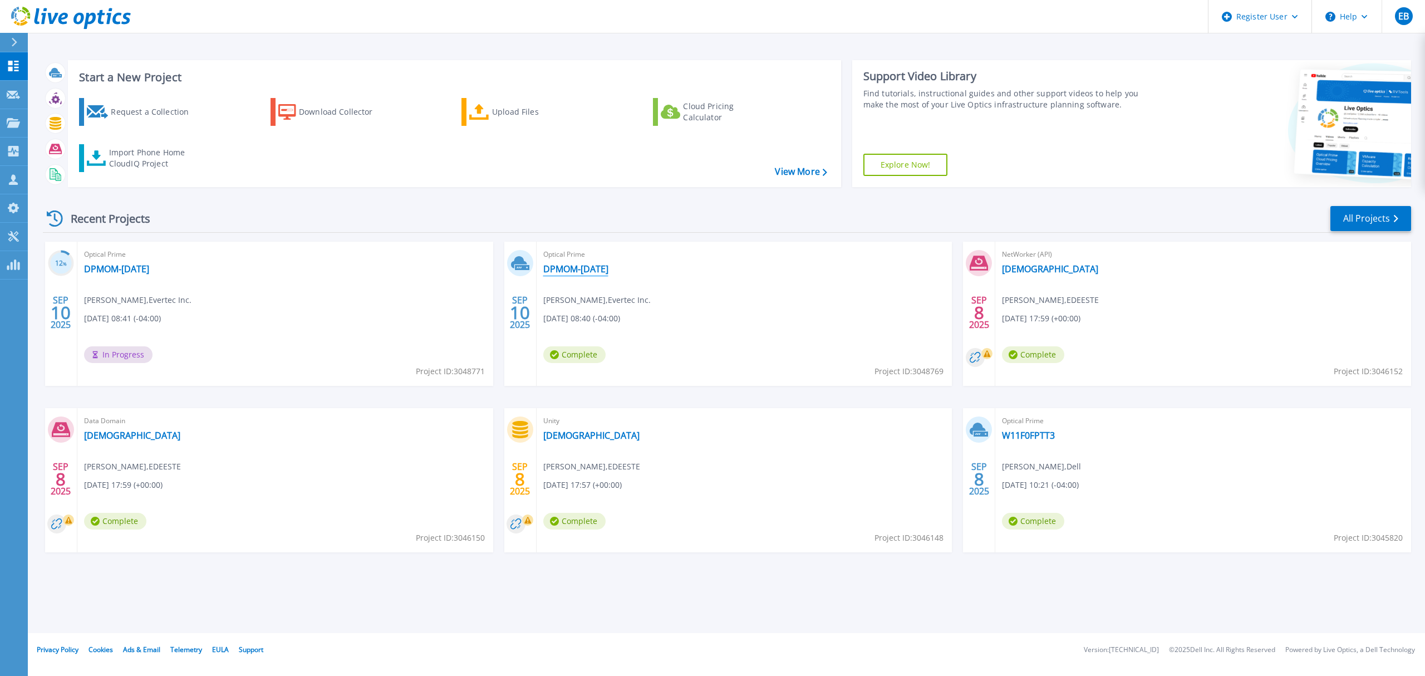
click at [589, 268] on link "DPMOM-[DATE]" at bounding box center [575, 268] width 65 height 11
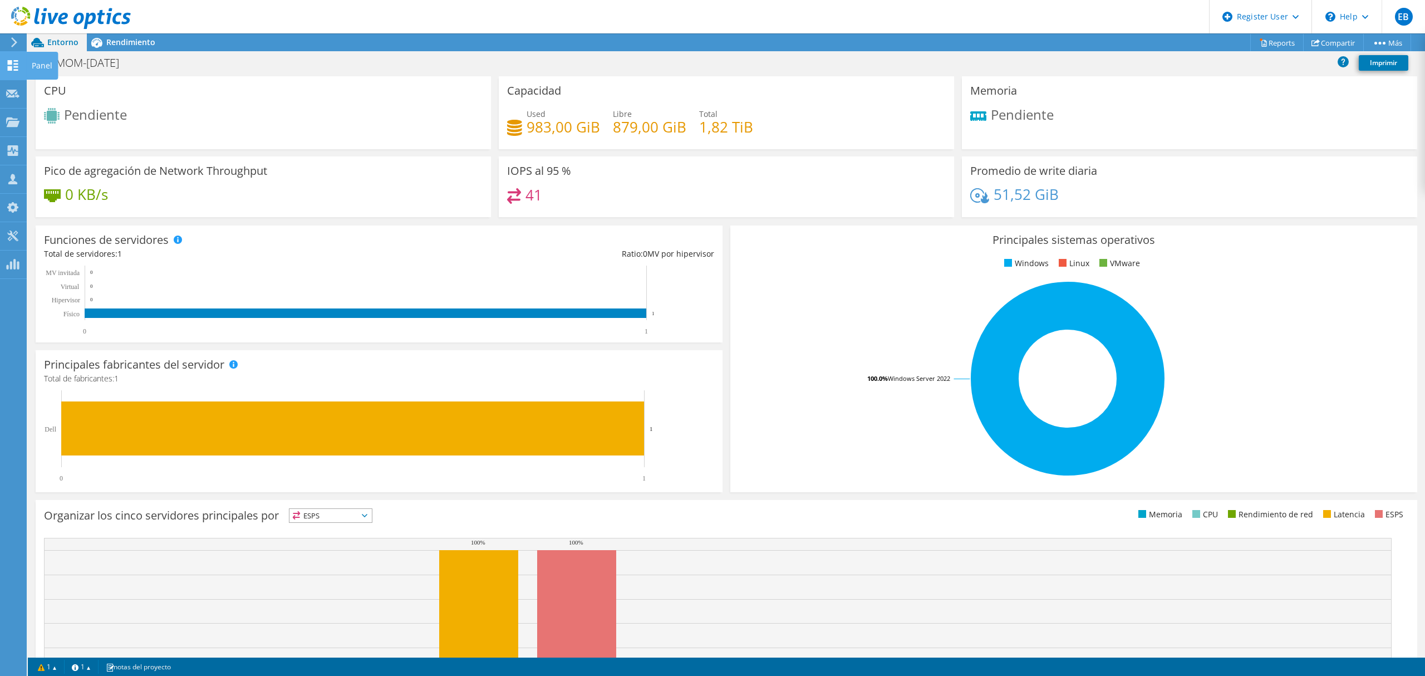
click at [17, 67] on icon at bounding box center [12, 65] width 13 height 11
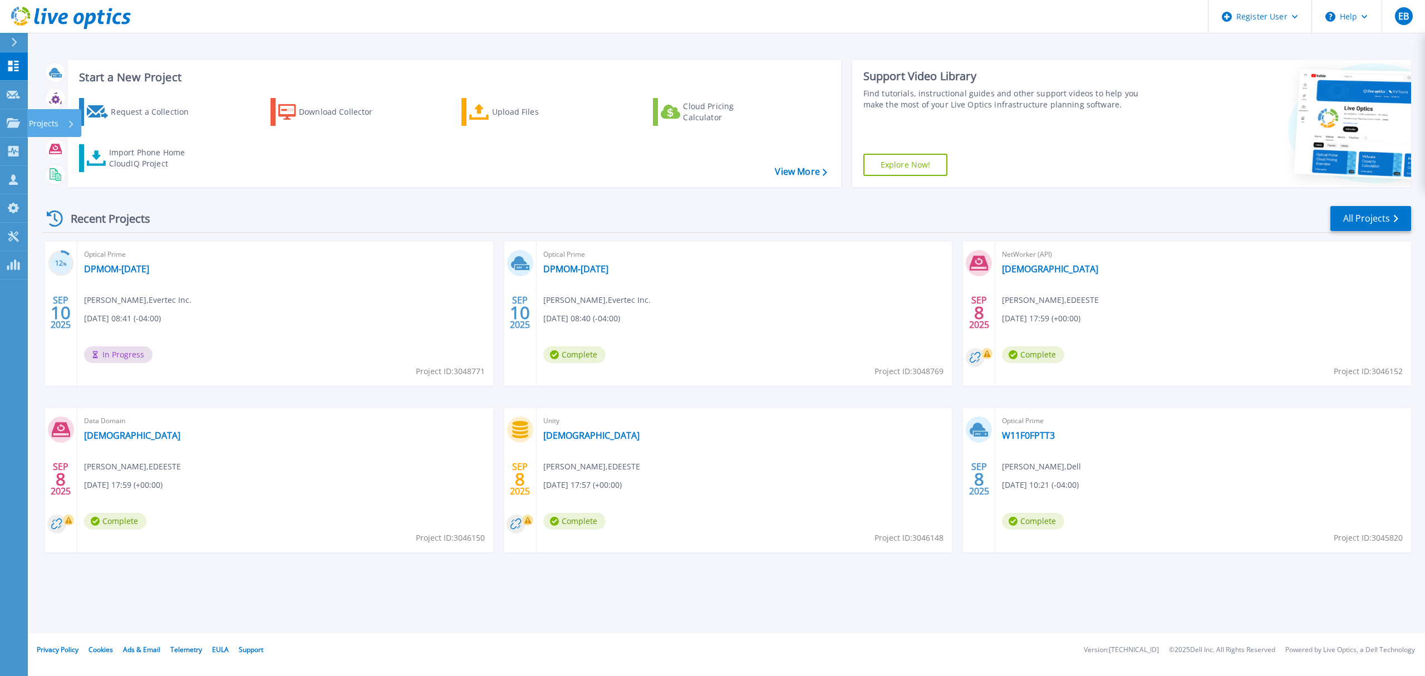
click at [54, 122] on p "Projects" at bounding box center [44, 123] width 30 height 29
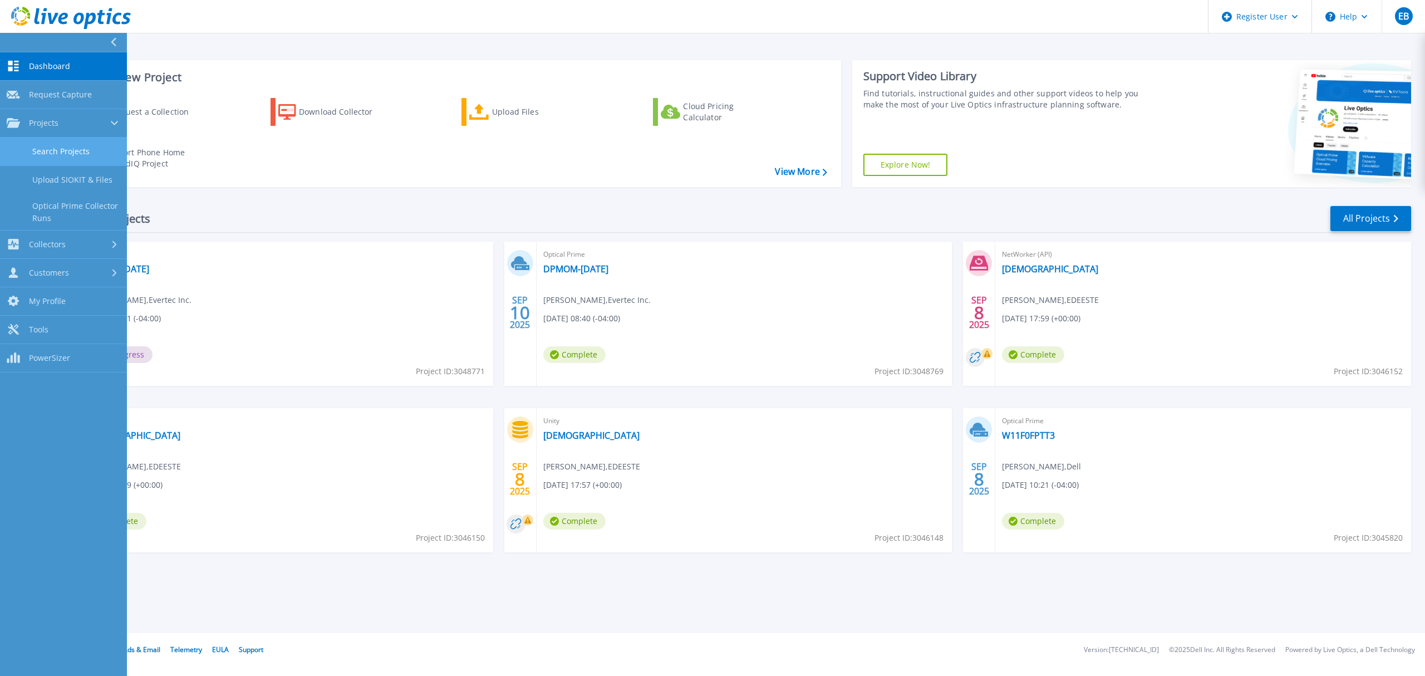
click at [38, 139] on link "Search Projects" at bounding box center [63, 151] width 127 height 28
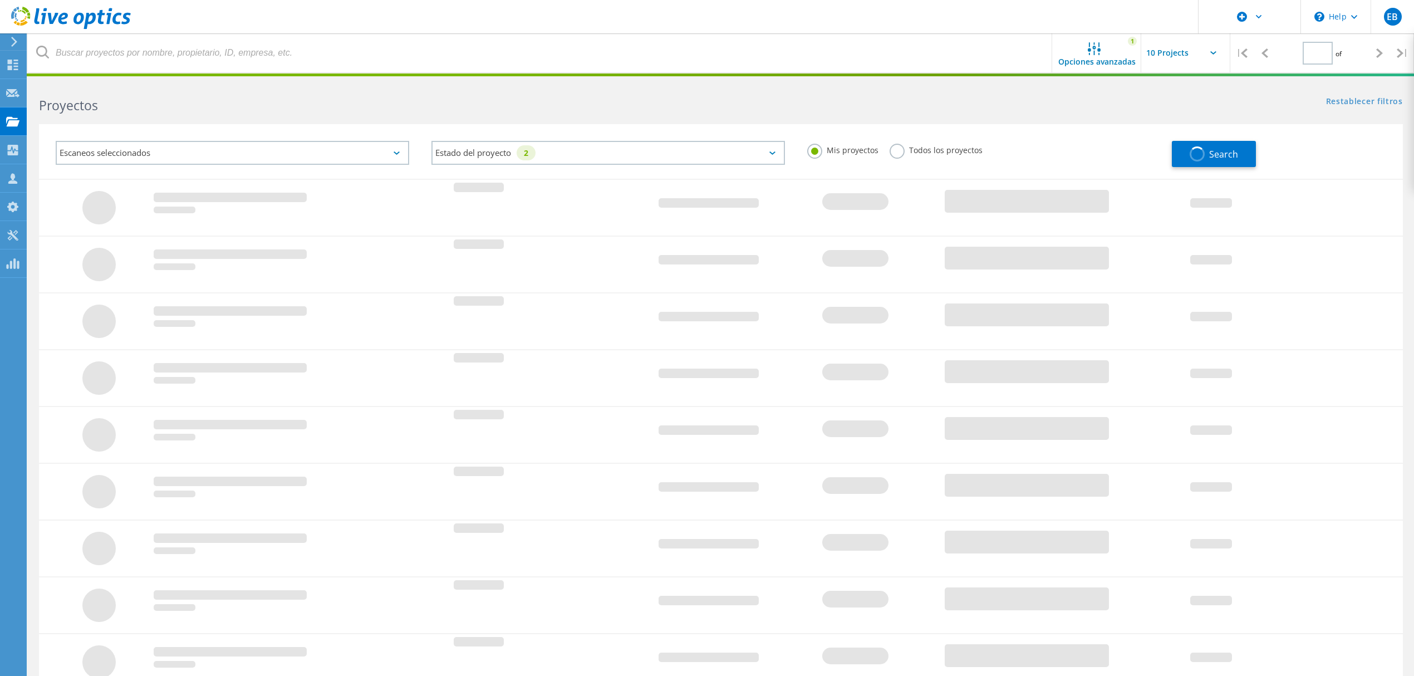
type input "1"
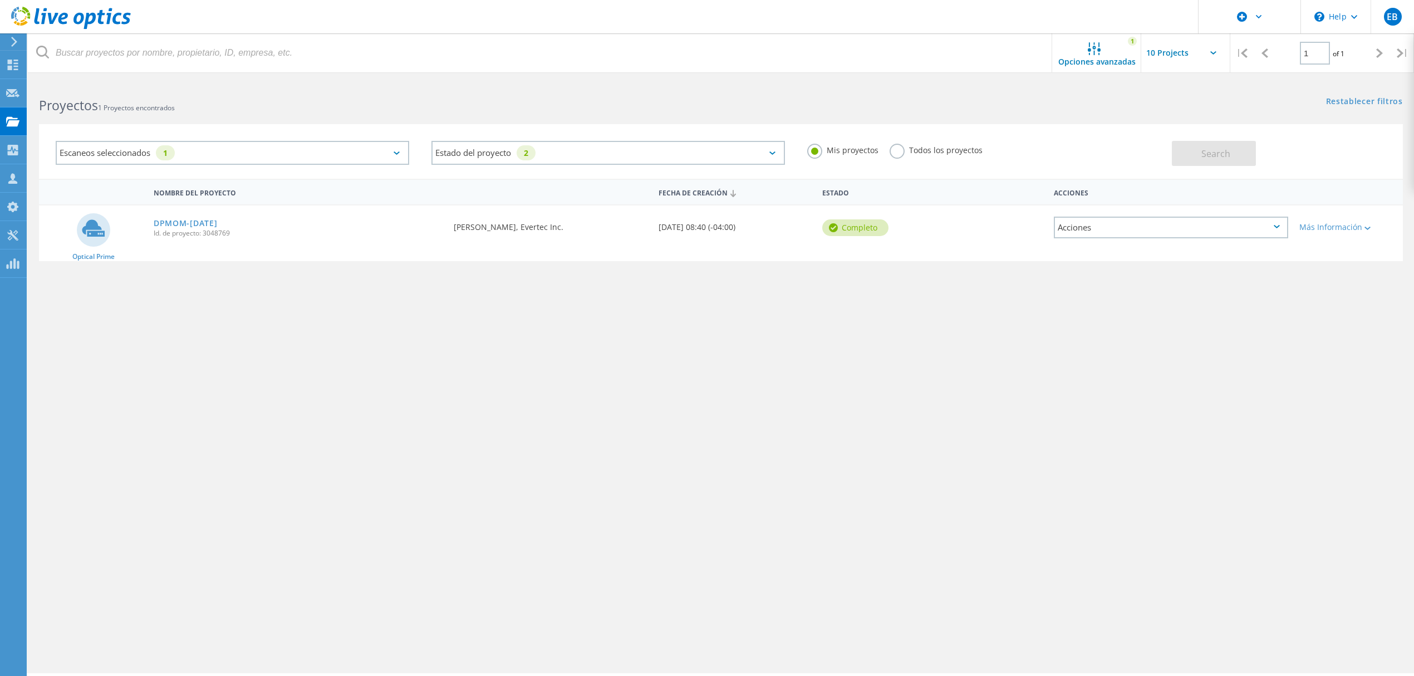
click at [898, 148] on label "Todos los proyectos" at bounding box center [936, 149] width 93 height 11
click at [0, 0] on input "Todos los proyectos" at bounding box center [0, 0] width 0 height 0
drag, startPoint x: 537, startPoint y: 226, endPoint x: 450, endPoint y: 221, distance: 86.4
click at [450, 221] on div "Solicitado por [PERSON_NAME], Evertec Inc." at bounding box center [550, 223] width 205 height 37
copy div "[PERSON_NAME]"
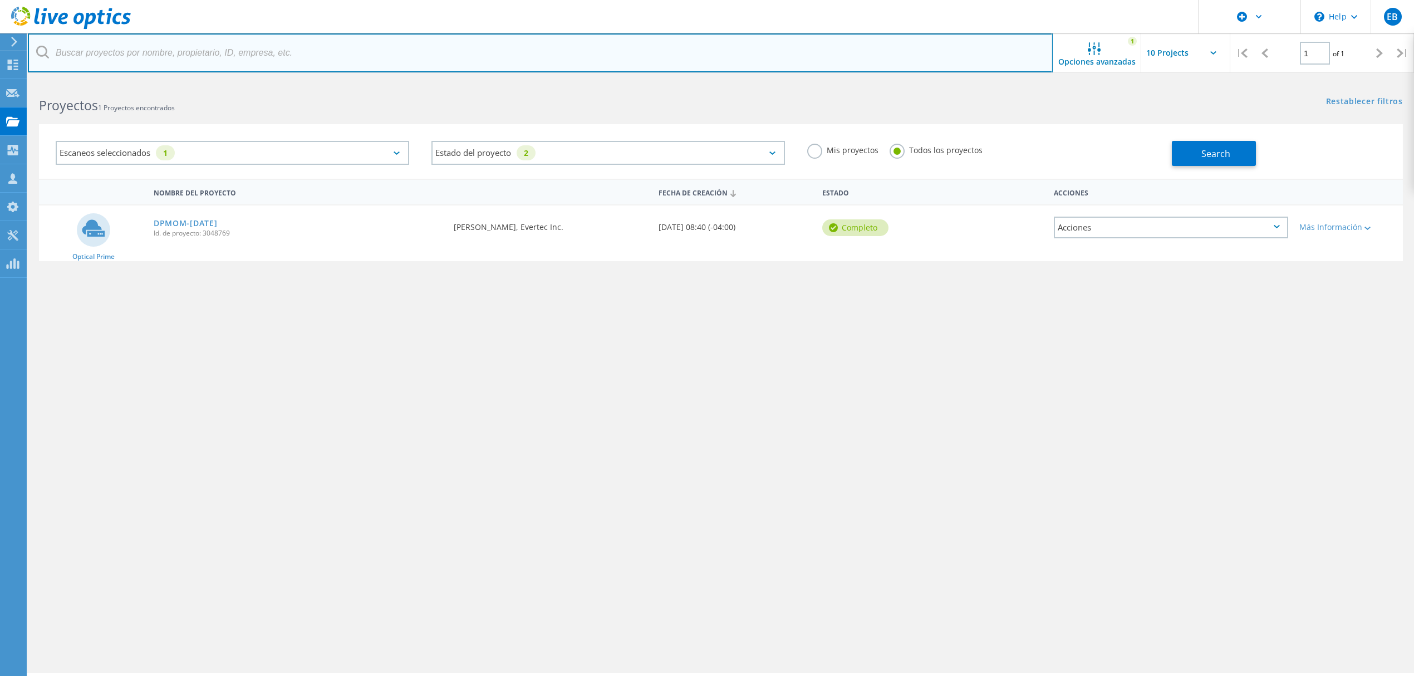
click at [99, 37] on input "text" at bounding box center [540, 52] width 1025 height 39
click at [99, 45] on input "text" at bounding box center [540, 52] width 1025 height 39
paste input "[PERSON_NAME]"
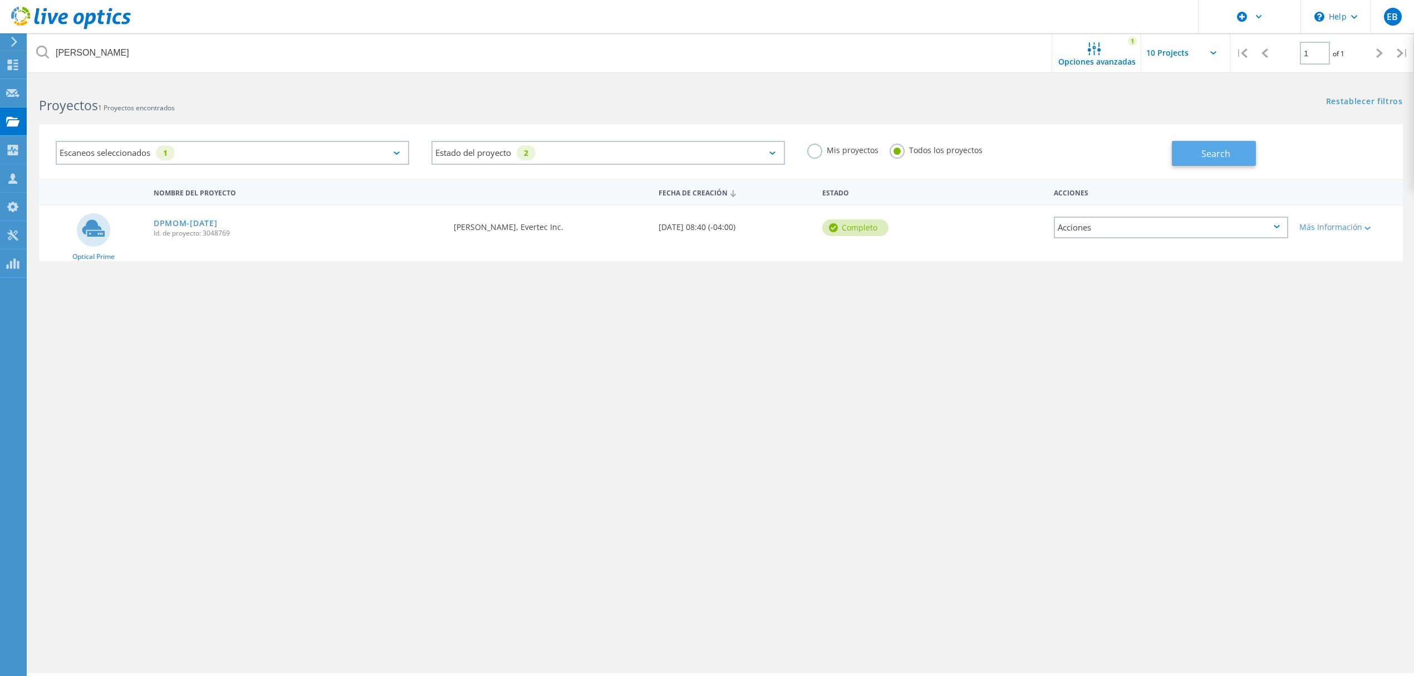
click at [1198, 161] on button "Search" at bounding box center [1214, 153] width 84 height 25
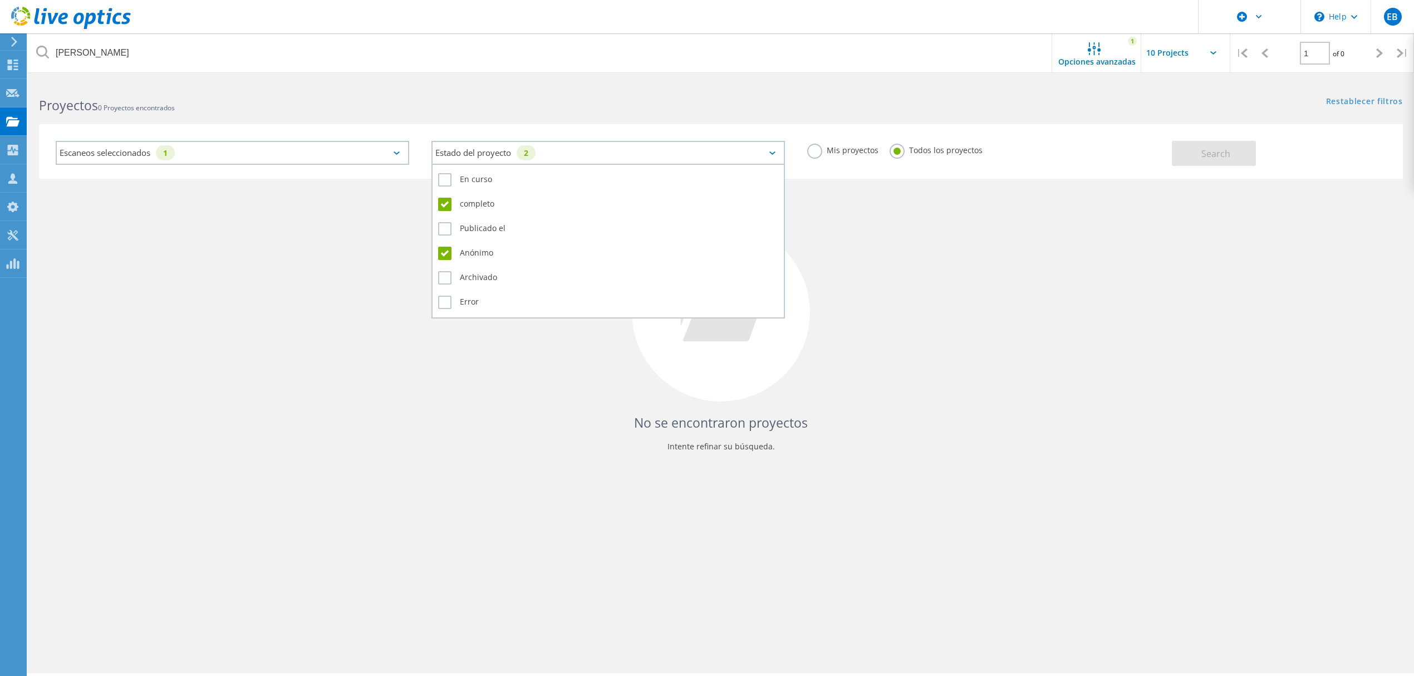
click at [769, 151] on icon at bounding box center [772, 152] width 6 height 3
click at [468, 247] on label "Anónimo" at bounding box center [608, 253] width 340 height 13
click at [0, 0] on input "Anónimo" at bounding box center [0, 0] width 0 height 0
click at [463, 203] on label "completo" at bounding box center [608, 204] width 340 height 13
click at [0, 0] on input "completo" at bounding box center [0, 0] width 0 height 0
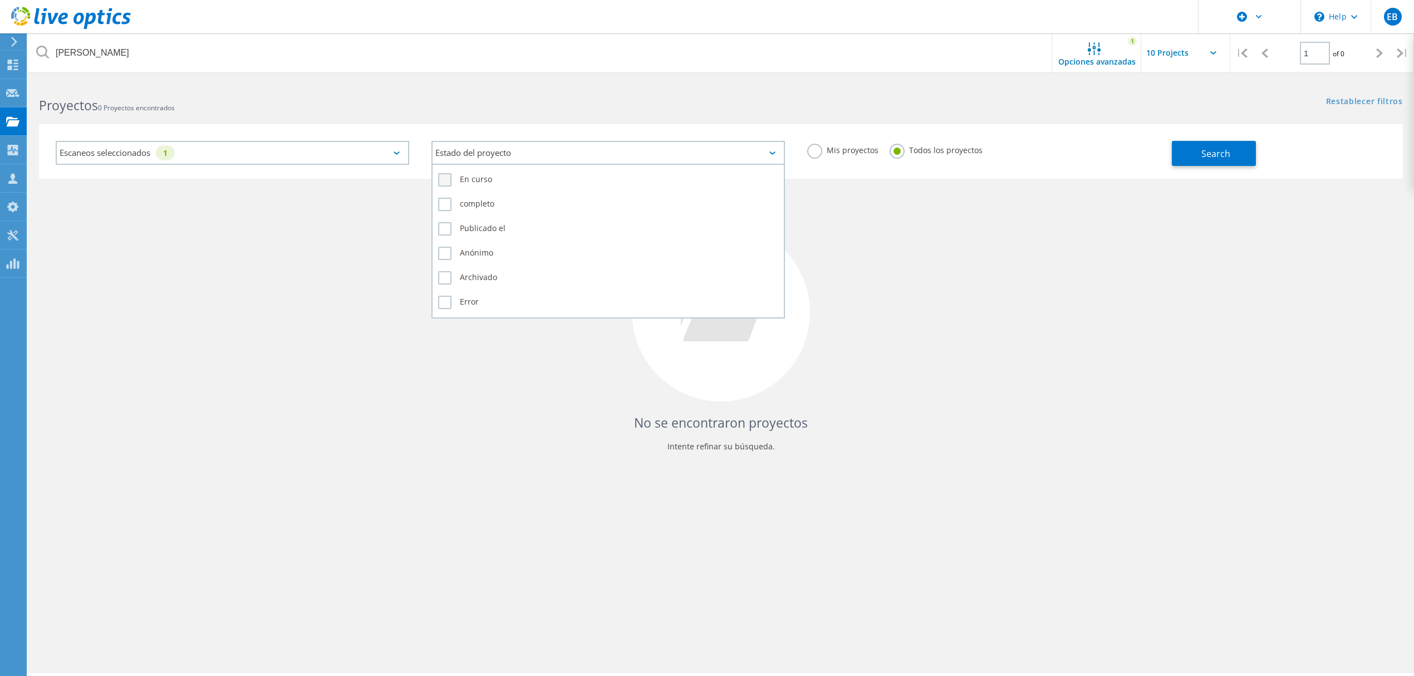
click at [477, 177] on label "En curso" at bounding box center [608, 179] width 340 height 13
click at [0, 0] on input "En curso" at bounding box center [0, 0] width 0 height 0
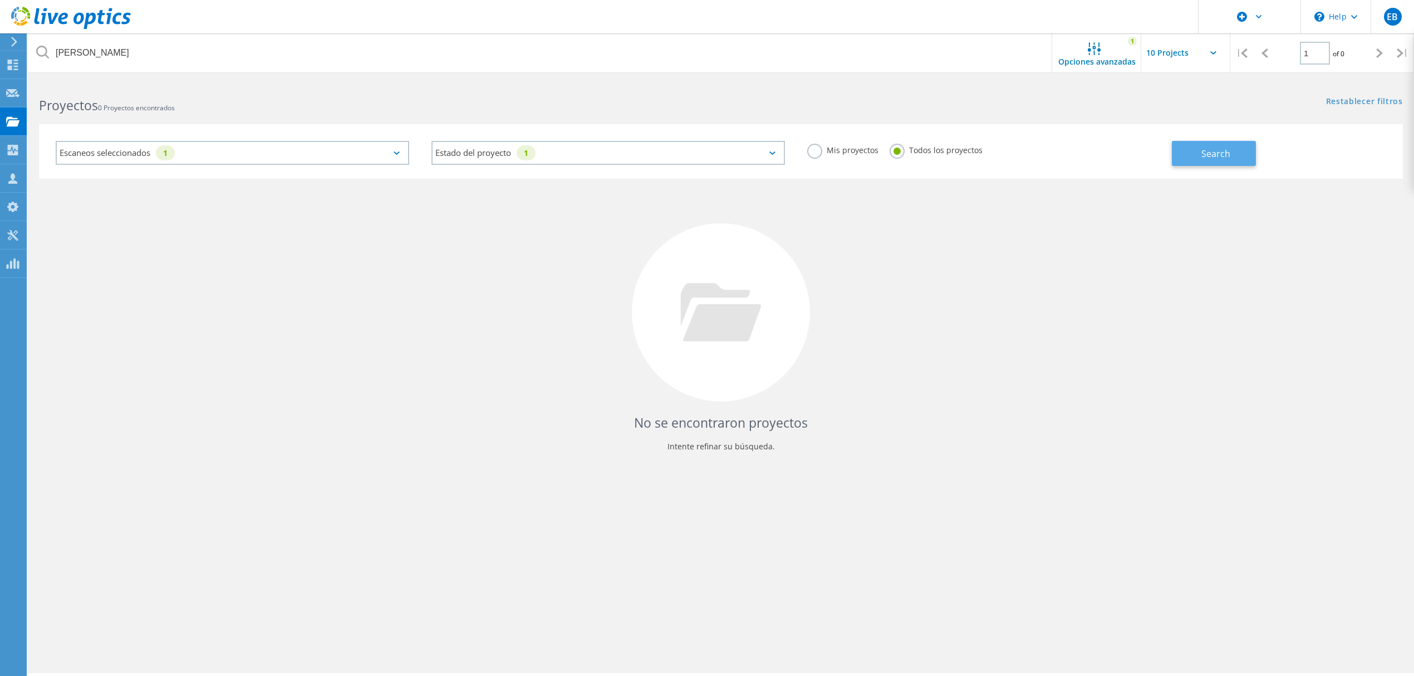
click at [1202, 163] on button "Search" at bounding box center [1214, 153] width 84 height 25
click at [303, 157] on div "Escaneos seleccionados 1" at bounding box center [232, 153] width 353 height 24
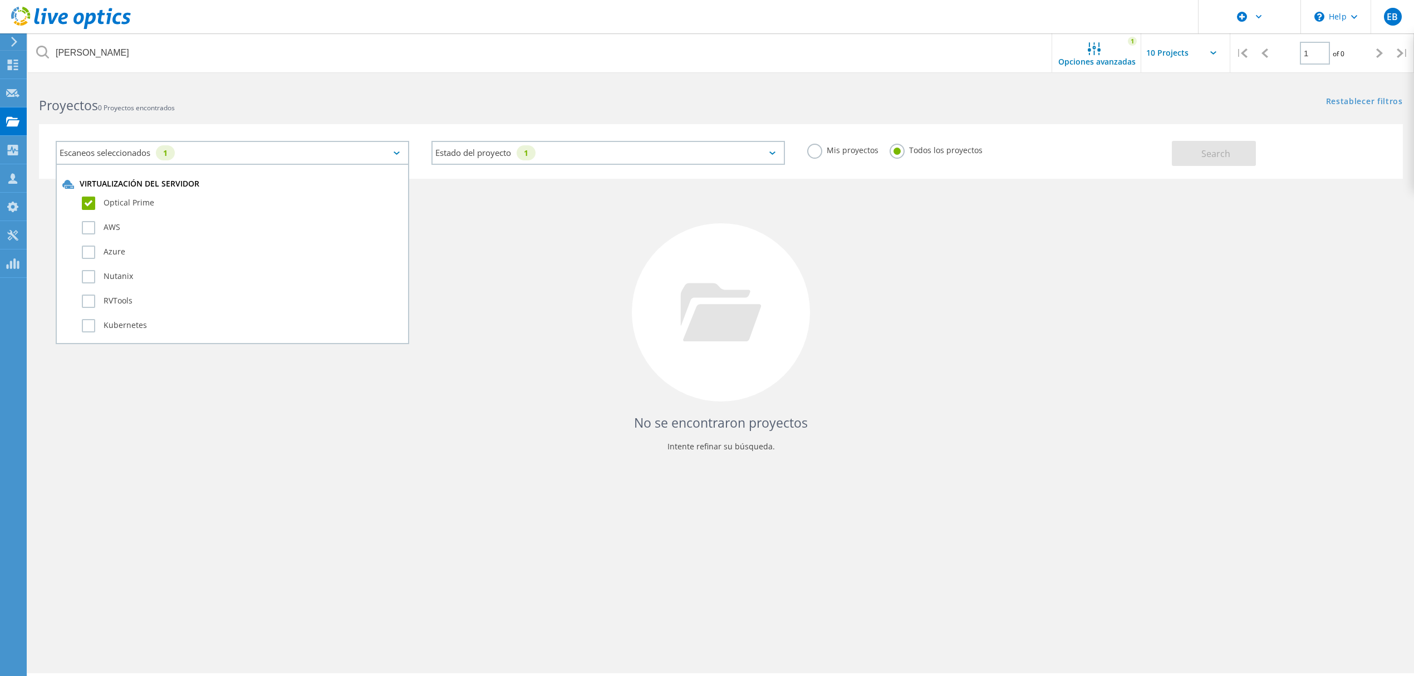
click at [303, 156] on div "Escaneos seleccionados 1" at bounding box center [232, 153] width 353 height 24
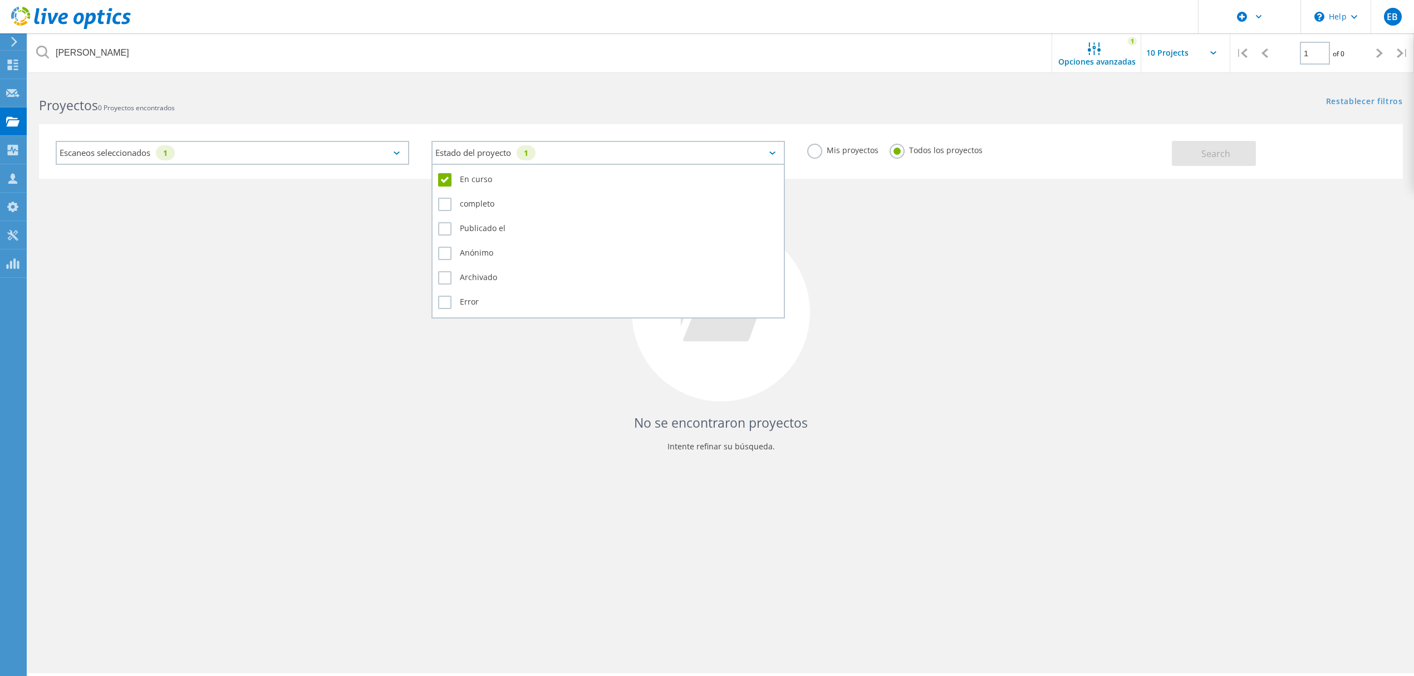
click at [576, 146] on div "Estado del proyecto 1" at bounding box center [607, 153] width 353 height 24
click at [441, 176] on label "En curso" at bounding box center [608, 179] width 340 height 13
click at [0, 0] on input "En curso" at bounding box center [0, 0] width 0 height 0
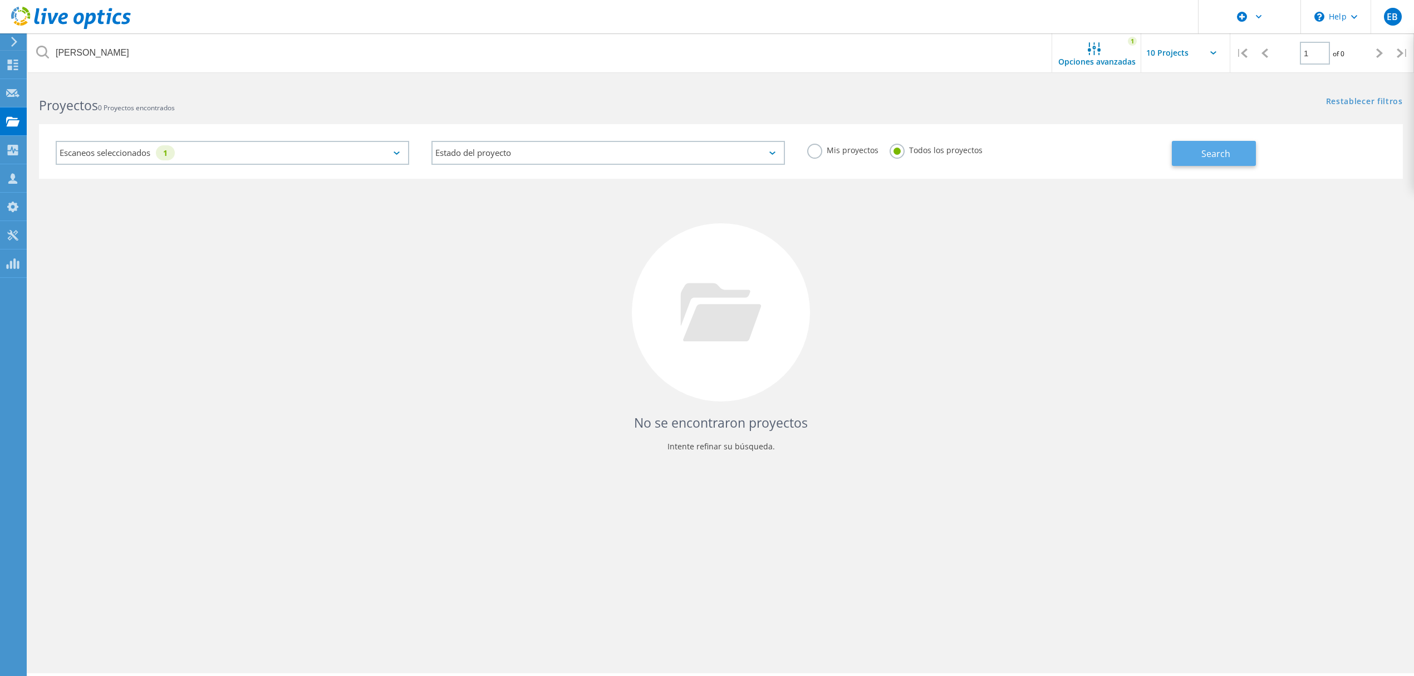
click at [1210, 154] on span "Search" at bounding box center [1215, 154] width 29 height 12
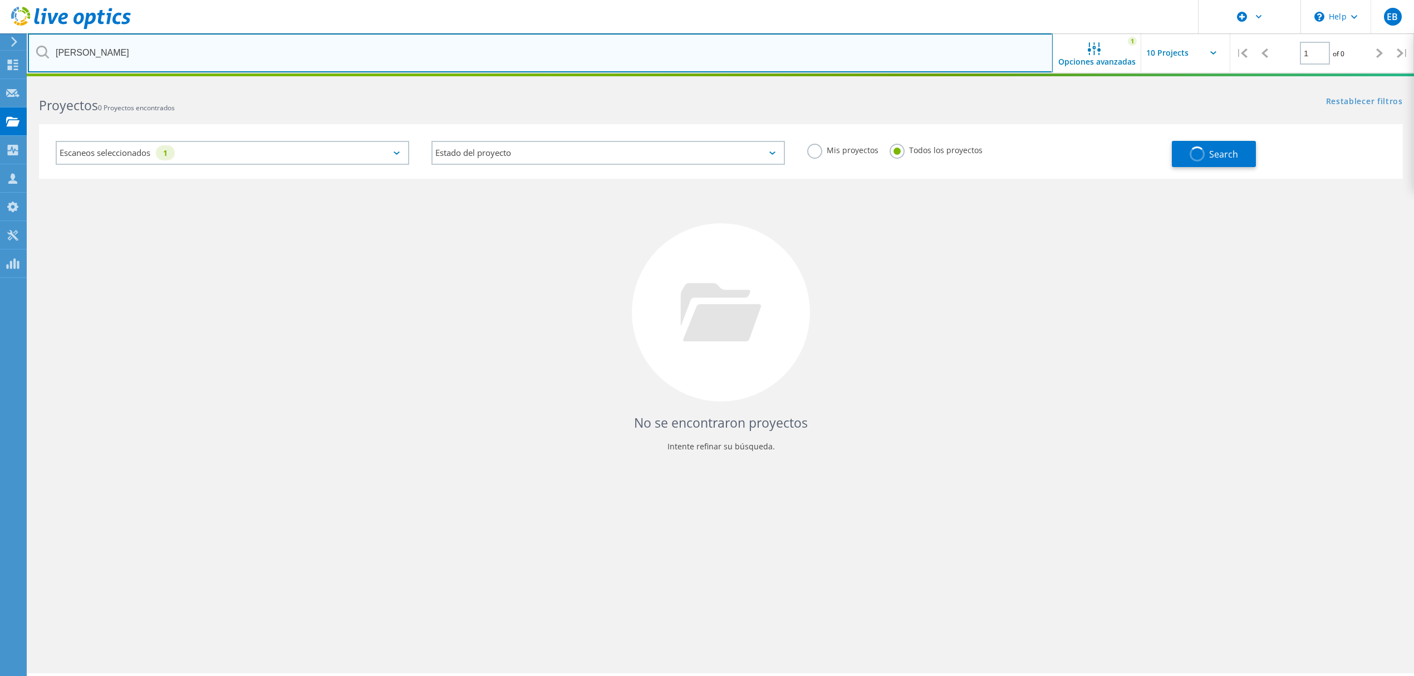
click at [205, 52] on input "[PERSON_NAME]" at bounding box center [540, 52] width 1025 height 39
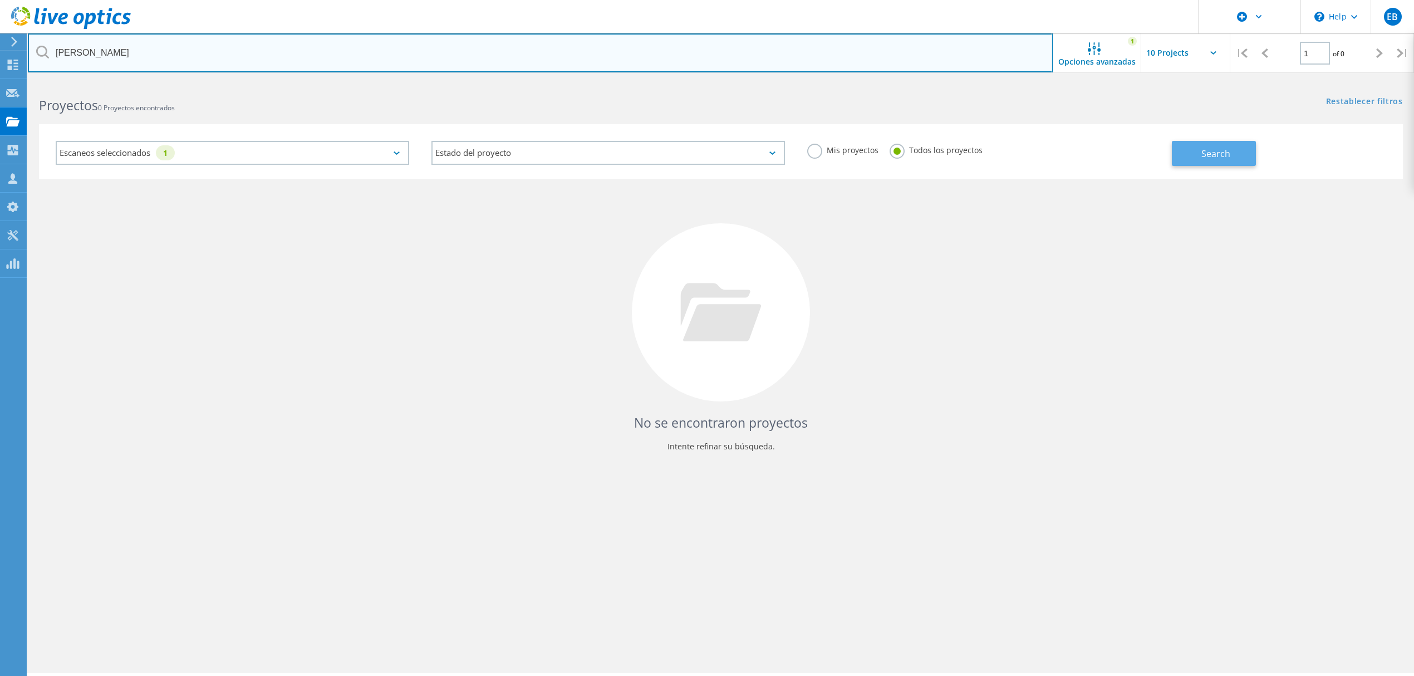
type input "[PERSON_NAME]"
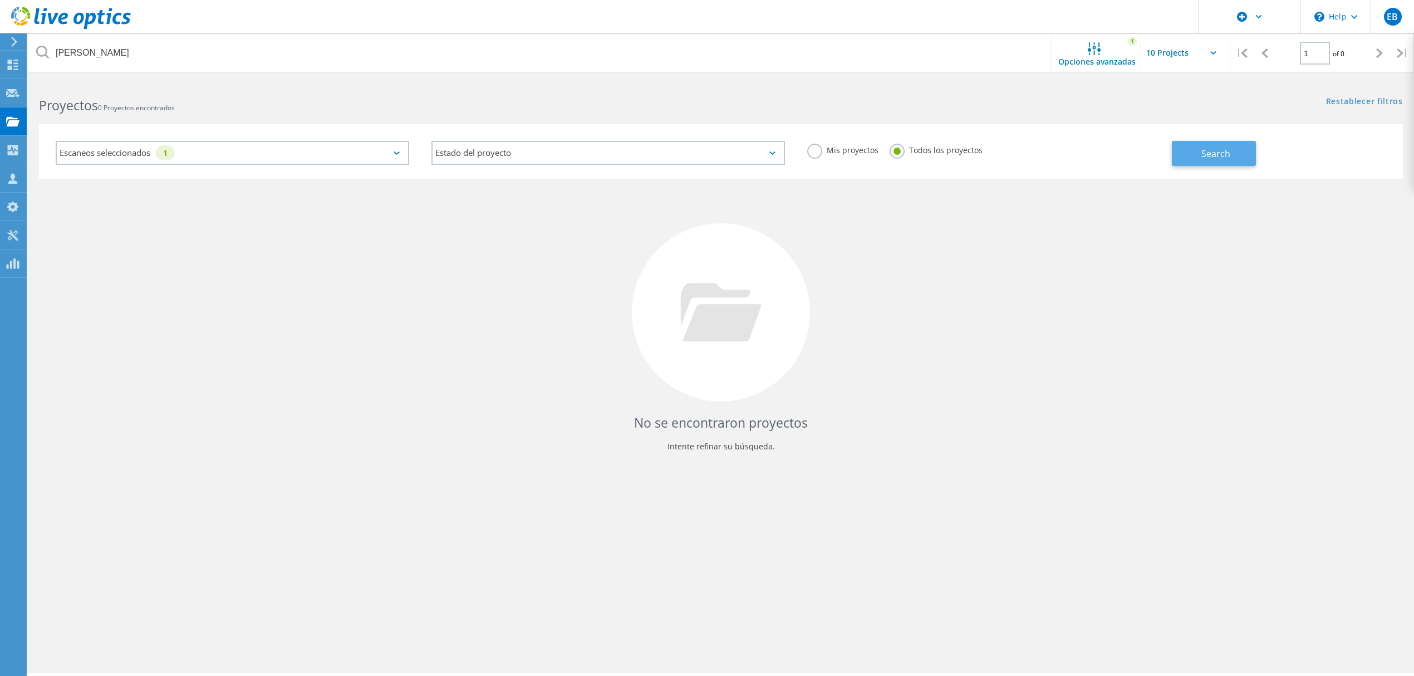
click at [1201, 141] on button "Search" at bounding box center [1214, 153] width 84 height 25
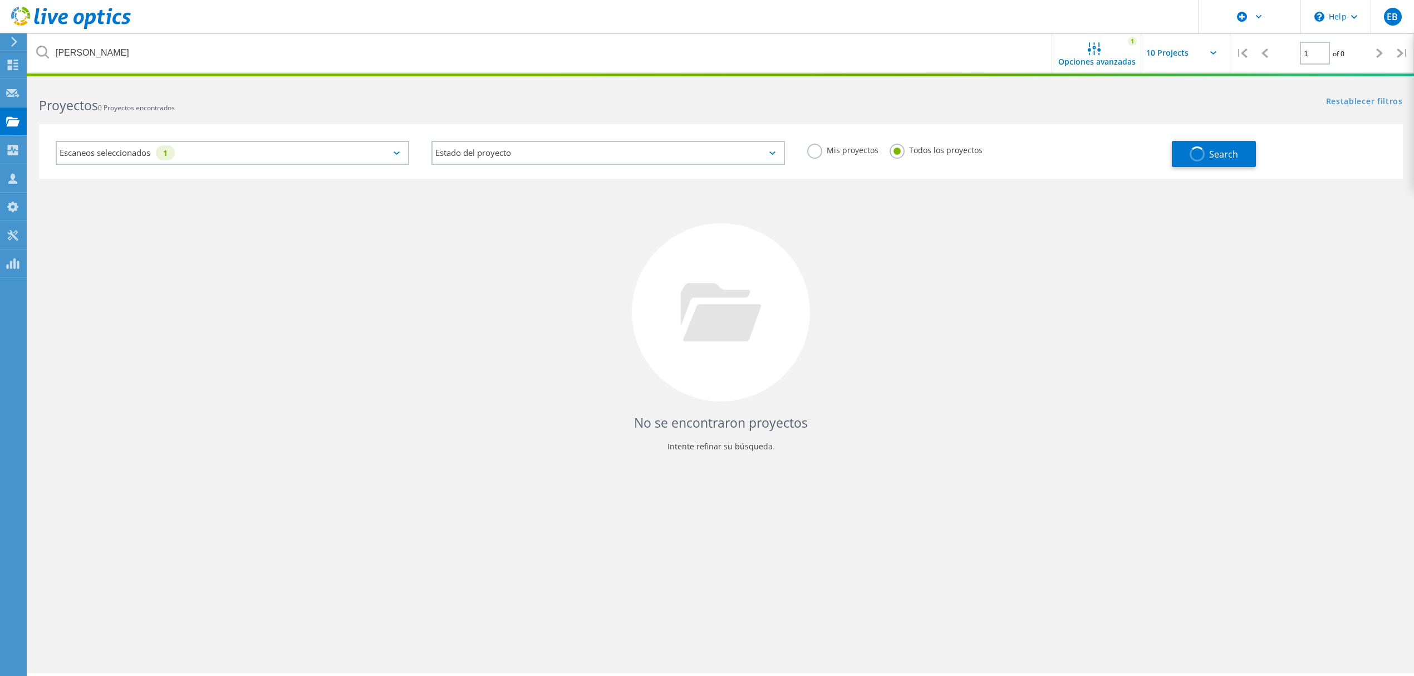
click at [1211, 47] on input "text" at bounding box center [1196, 52] width 111 height 39
click at [1203, 78] on div "Show 10 Projects" at bounding box center [1197, 82] width 110 height 18
type input "Show 10 Projects"
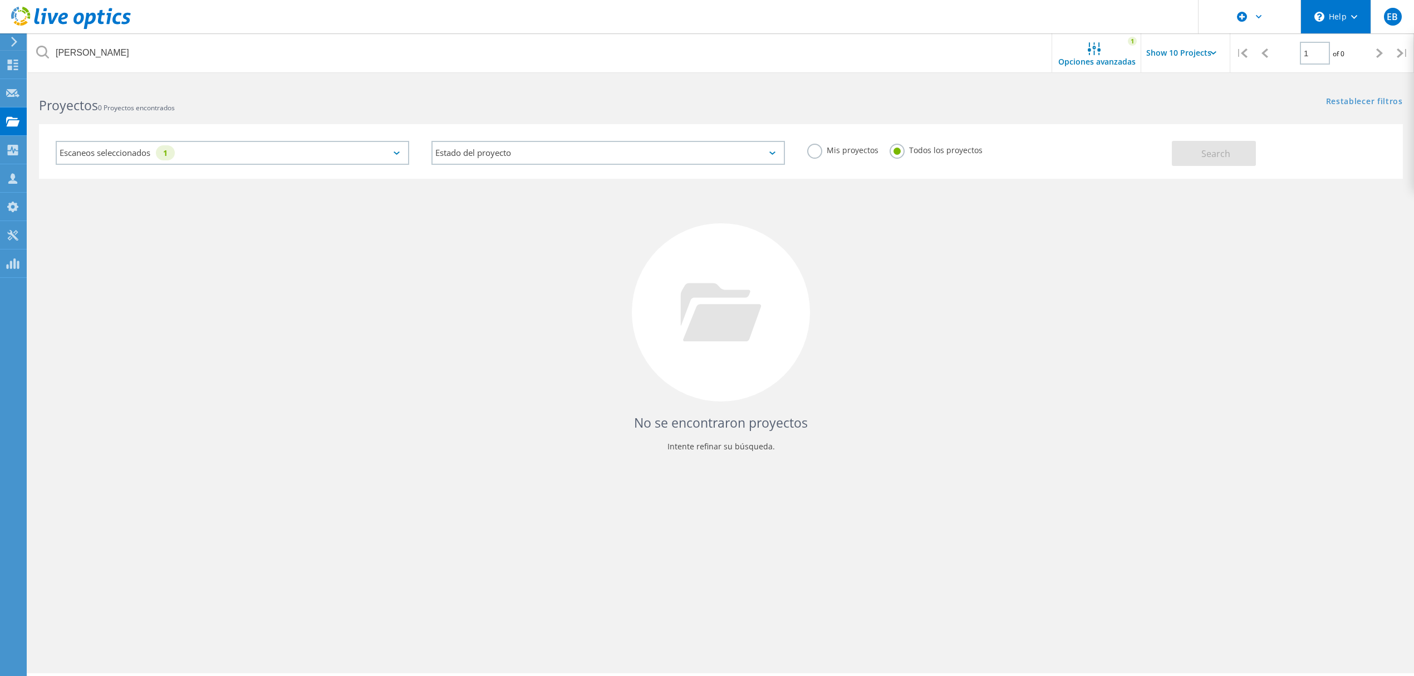
drag, startPoint x: 1005, startPoint y: 371, endPoint x: 1355, endPoint y: 7, distance: 504.7
click at [1006, 371] on div "No se encontraron proyectos Intente refinar su búsqueda." at bounding box center [721, 323] width 1364 height 288
